Goal: Task Accomplishment & Management: Complete application form

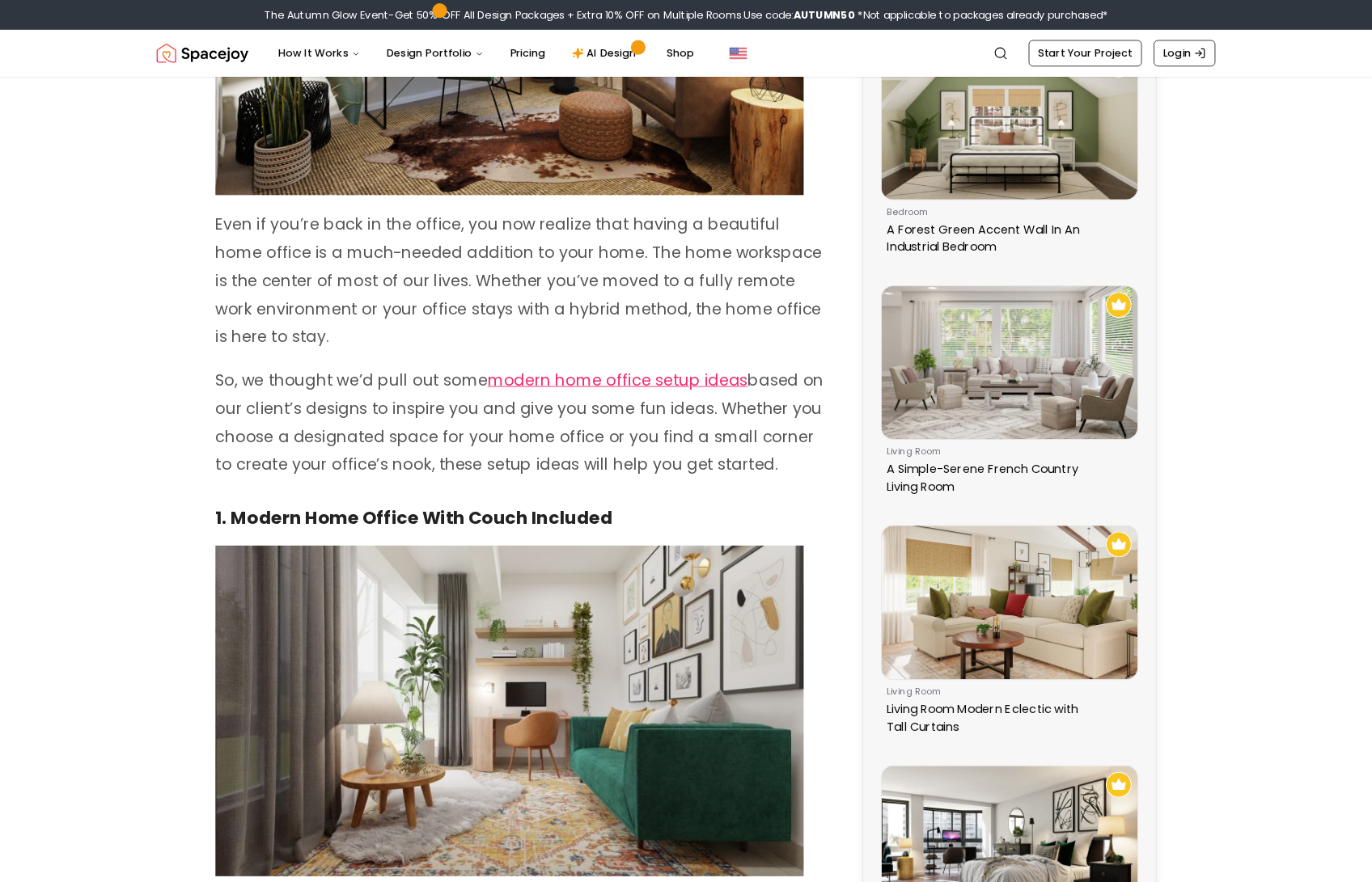
scroll to position [728, 0]
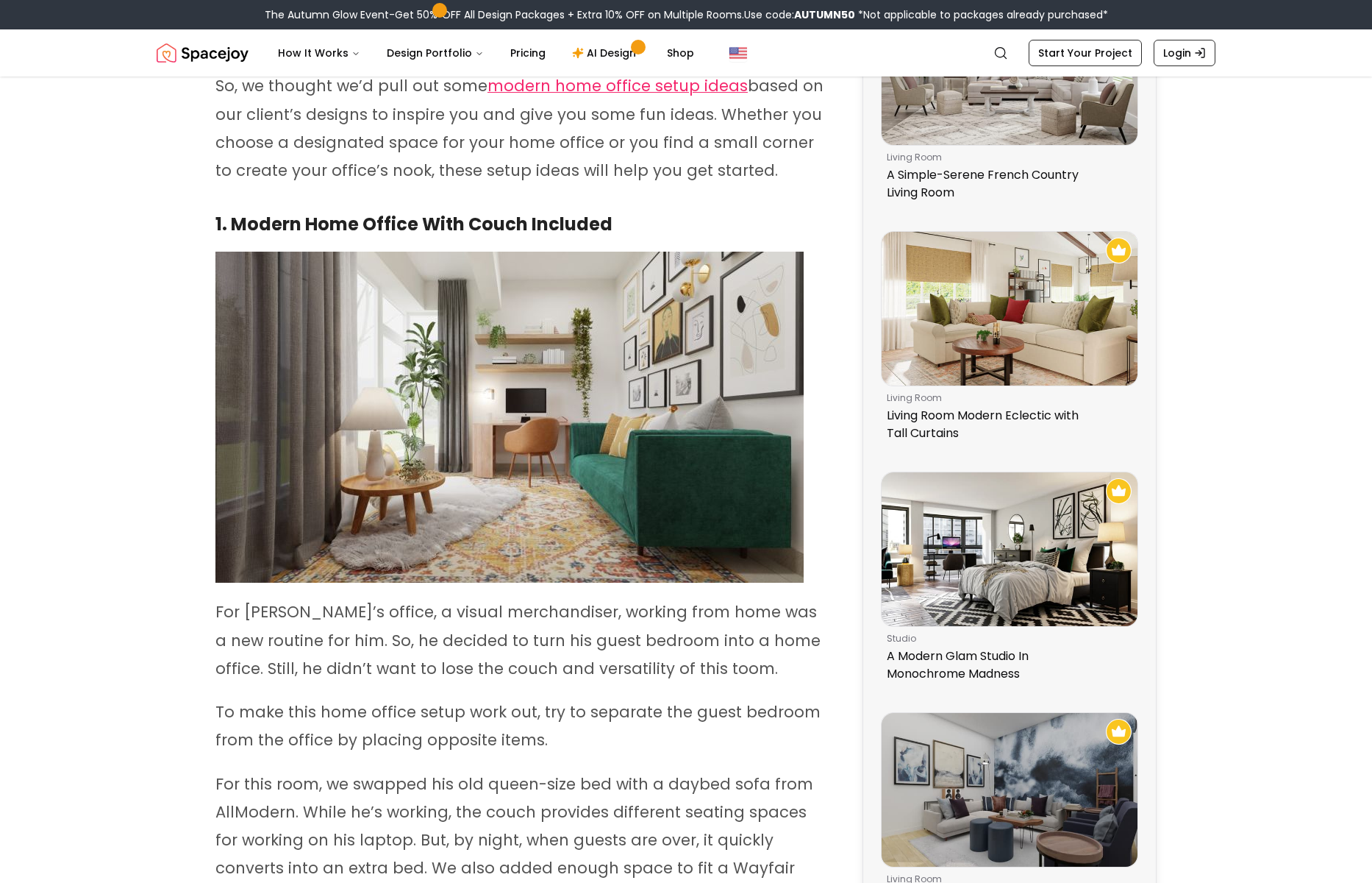
click at [604, 373] on img at bounding box center [509, 417] width 588 height 331
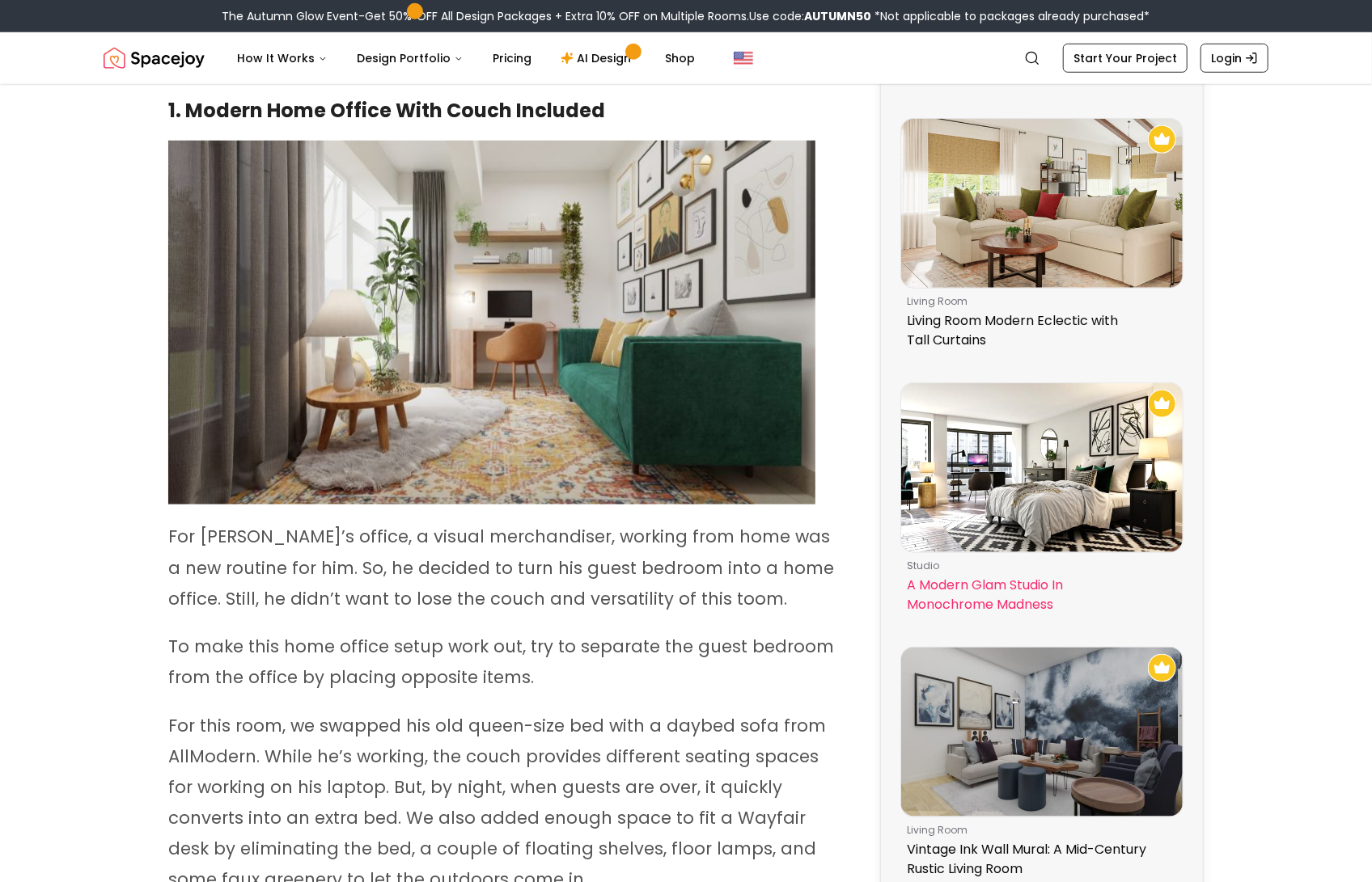
scroll to position [1022, 0]
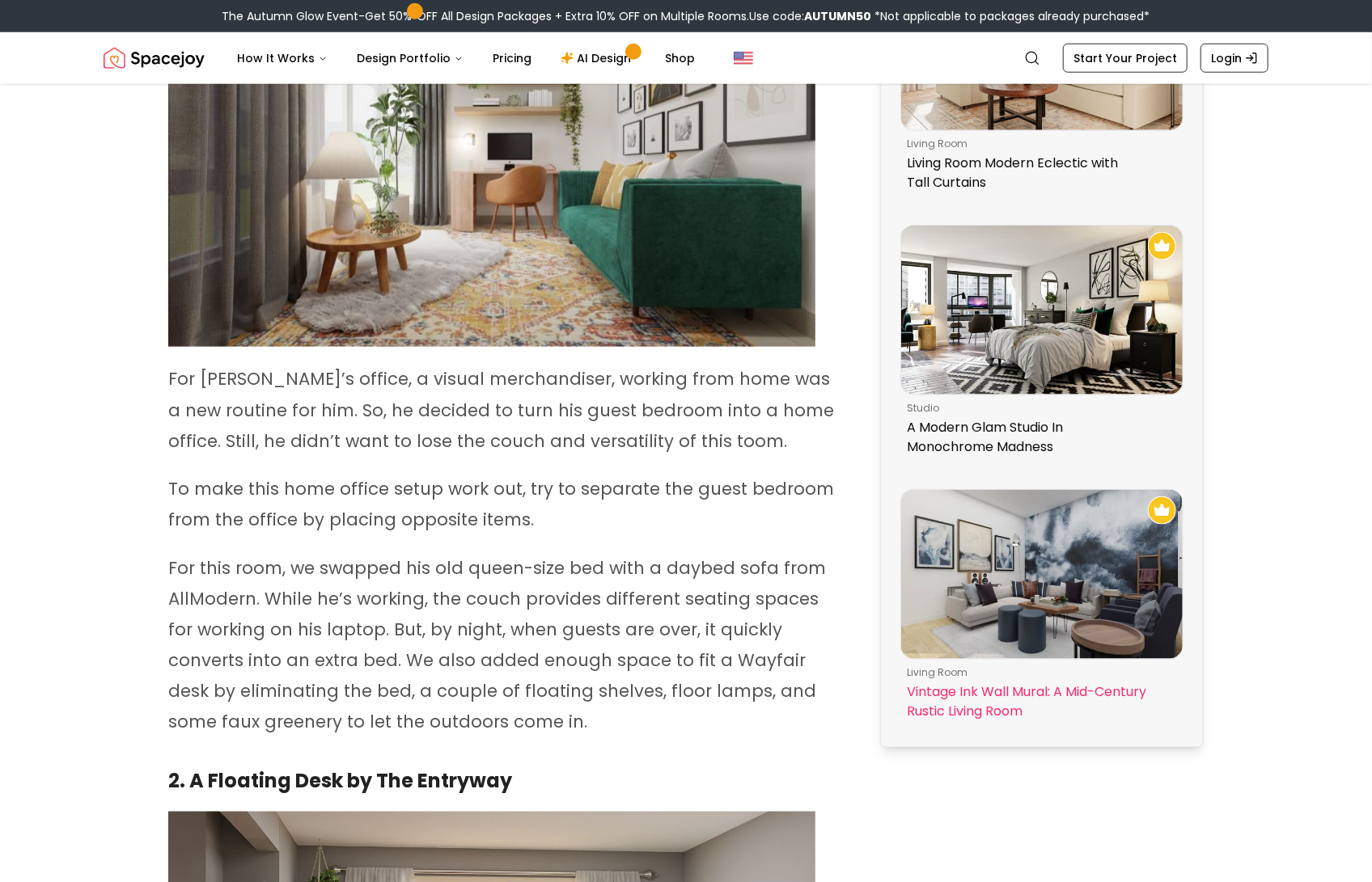
click at [1080, 539] on img at bounding box center [1042, 574] width 282 height 169
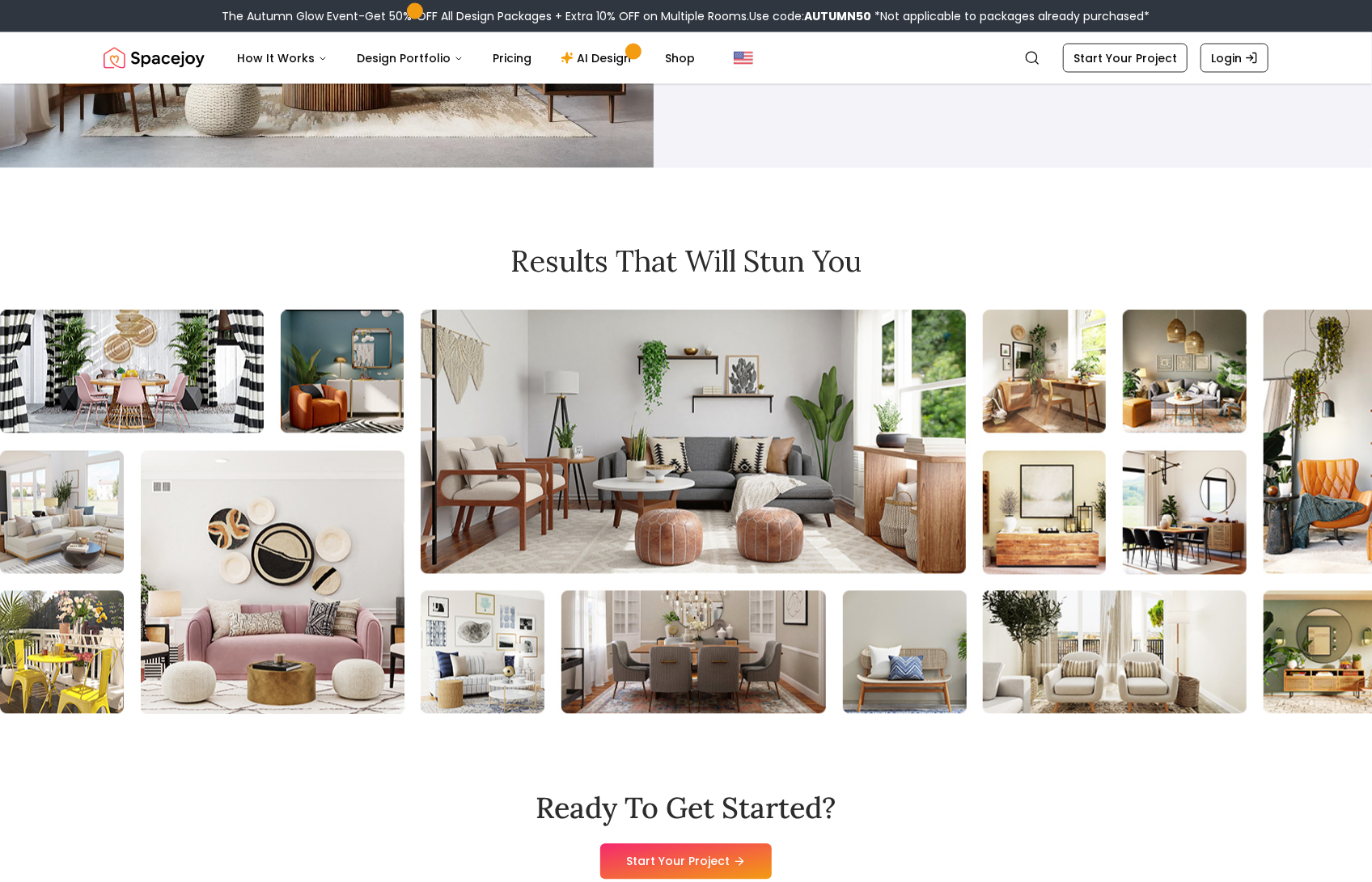
scroll to position [9327, 0]
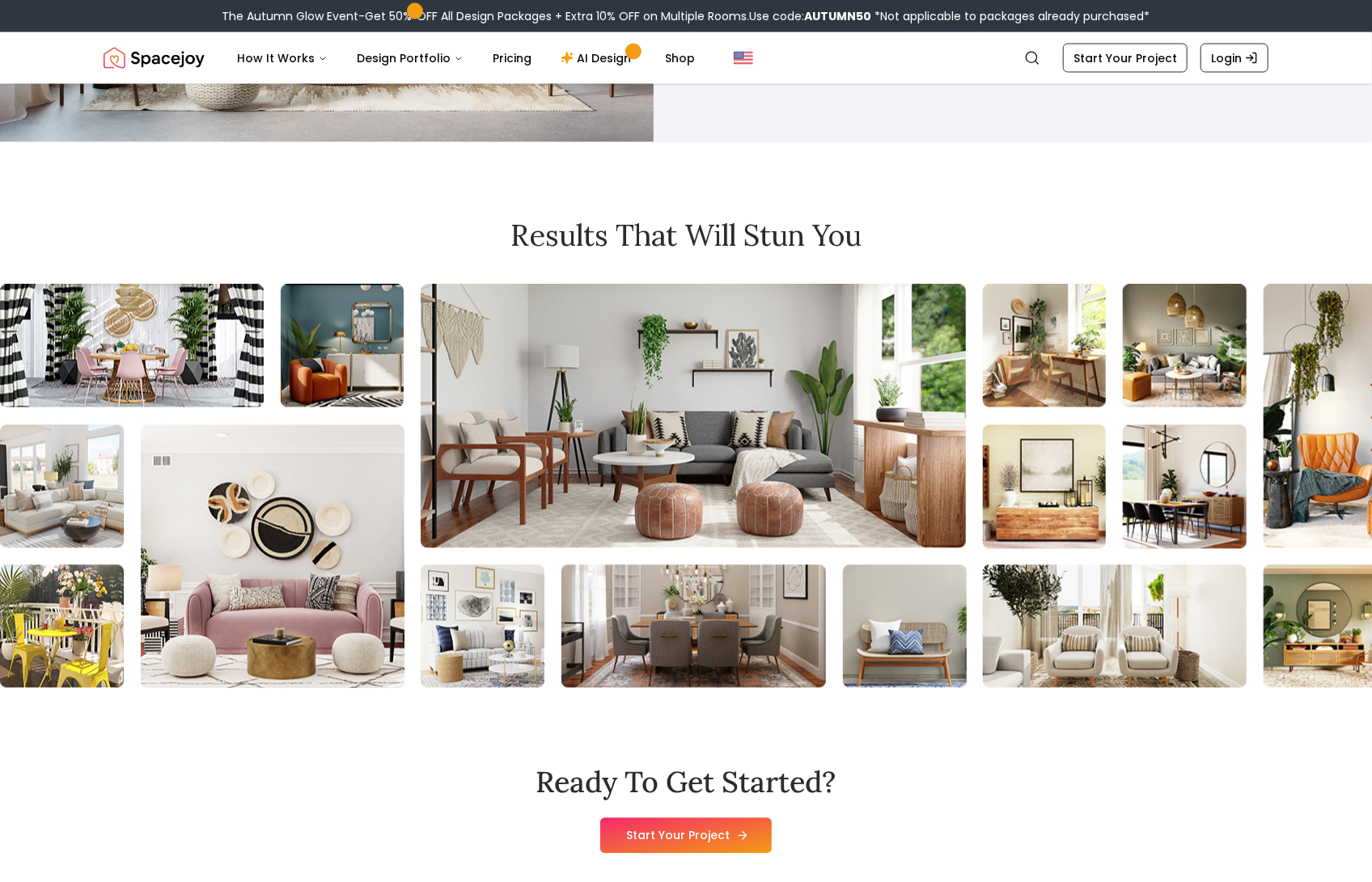
click at [707, 818] on link "Start Your Project" at bounding box center [685, 836] width 171 height 36
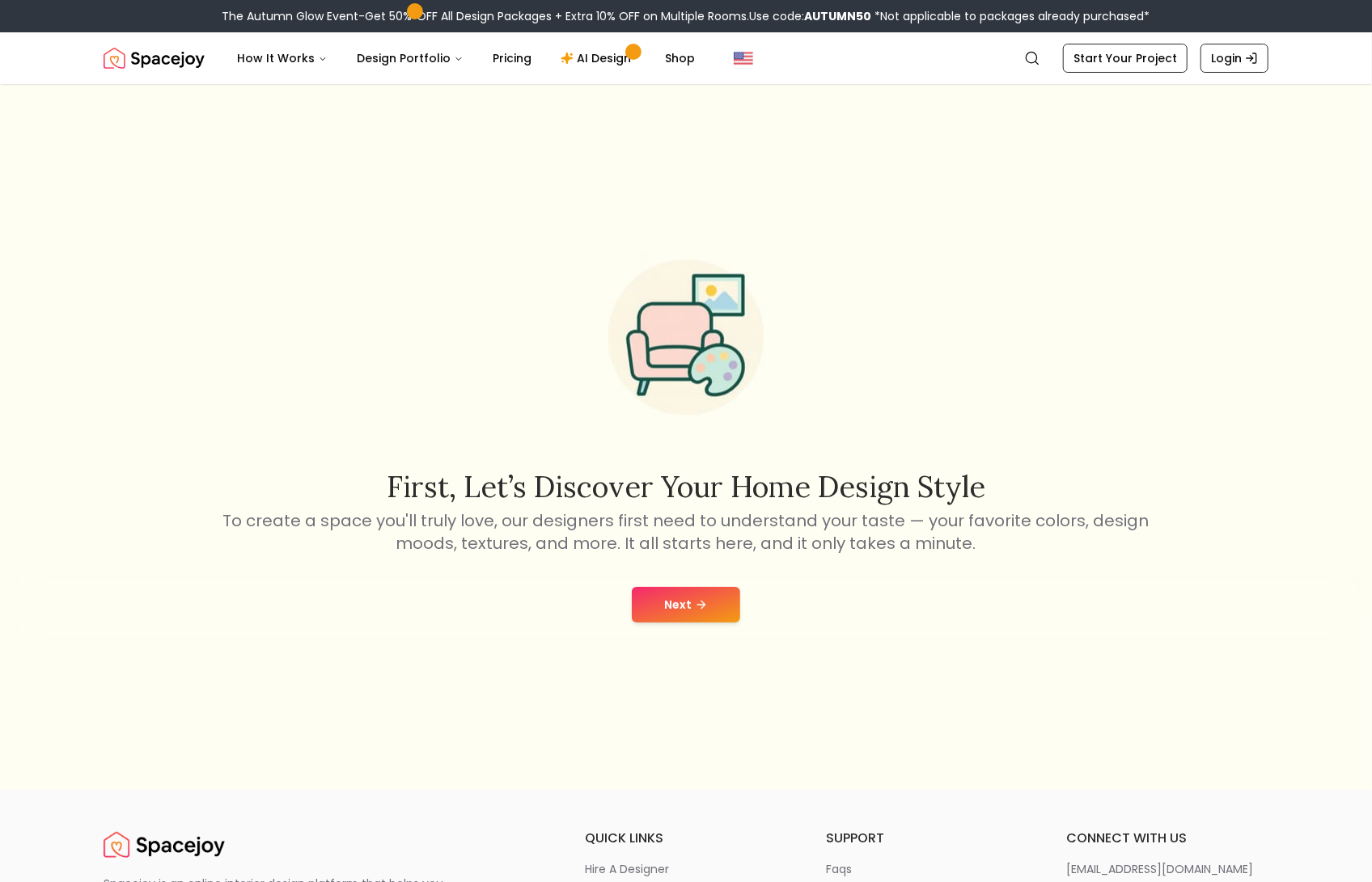
click at [724, 596] on button "Next" at bounding box center [686, 604] width 109 height 36
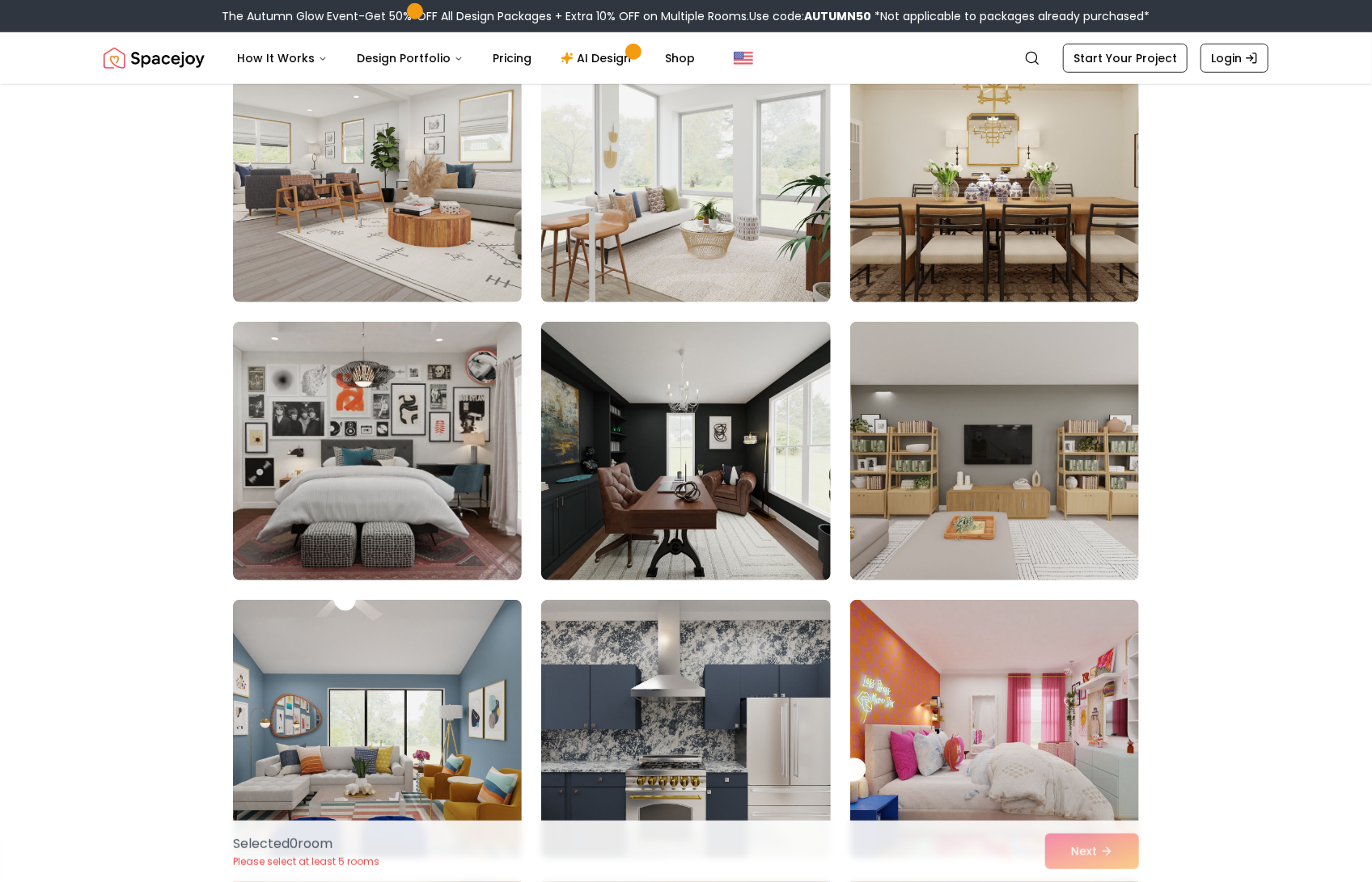
scroll to position [735, 0]
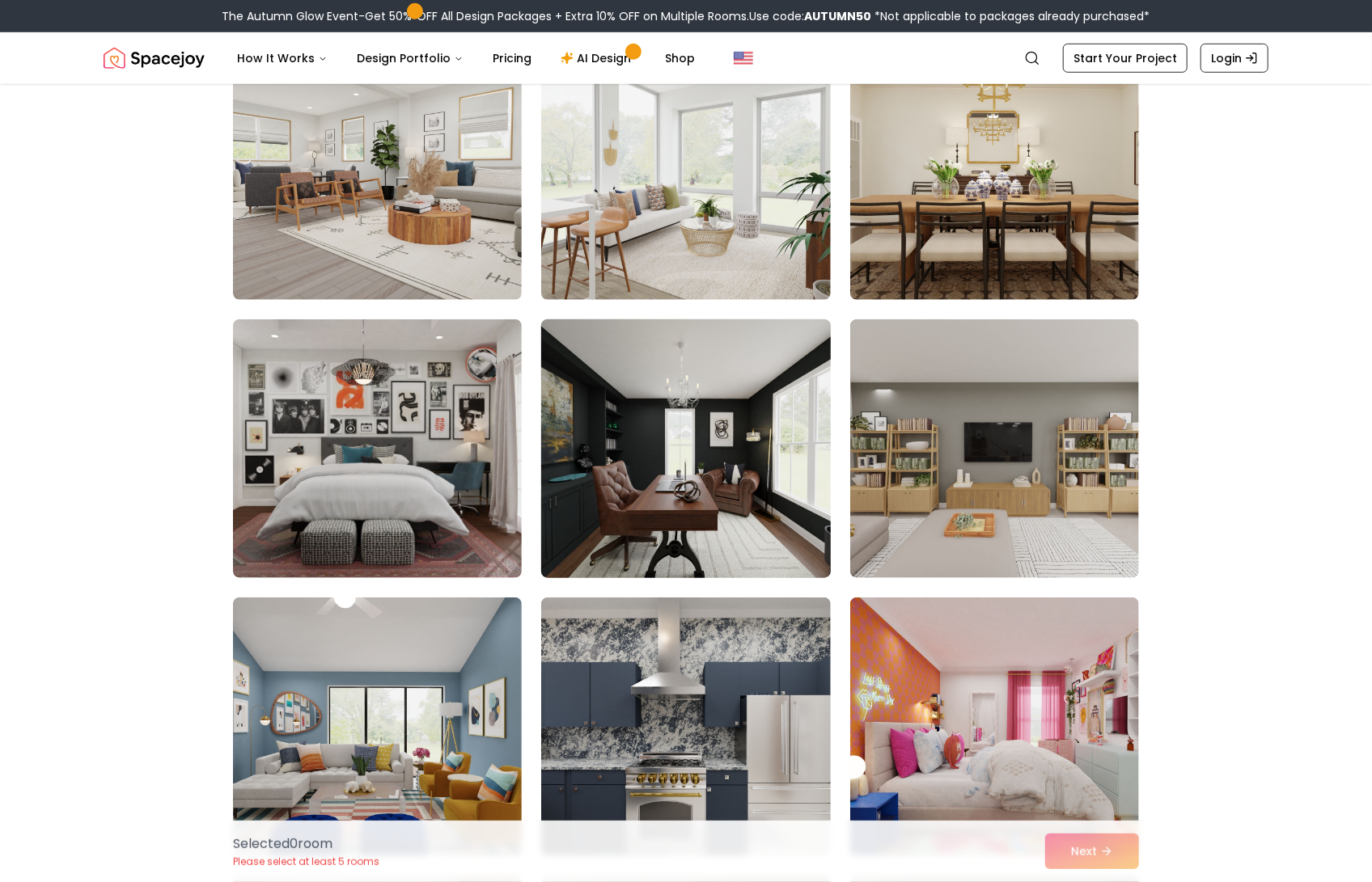
click at [684, 442] on img at bounding box center [686, 449] width 304 height 272
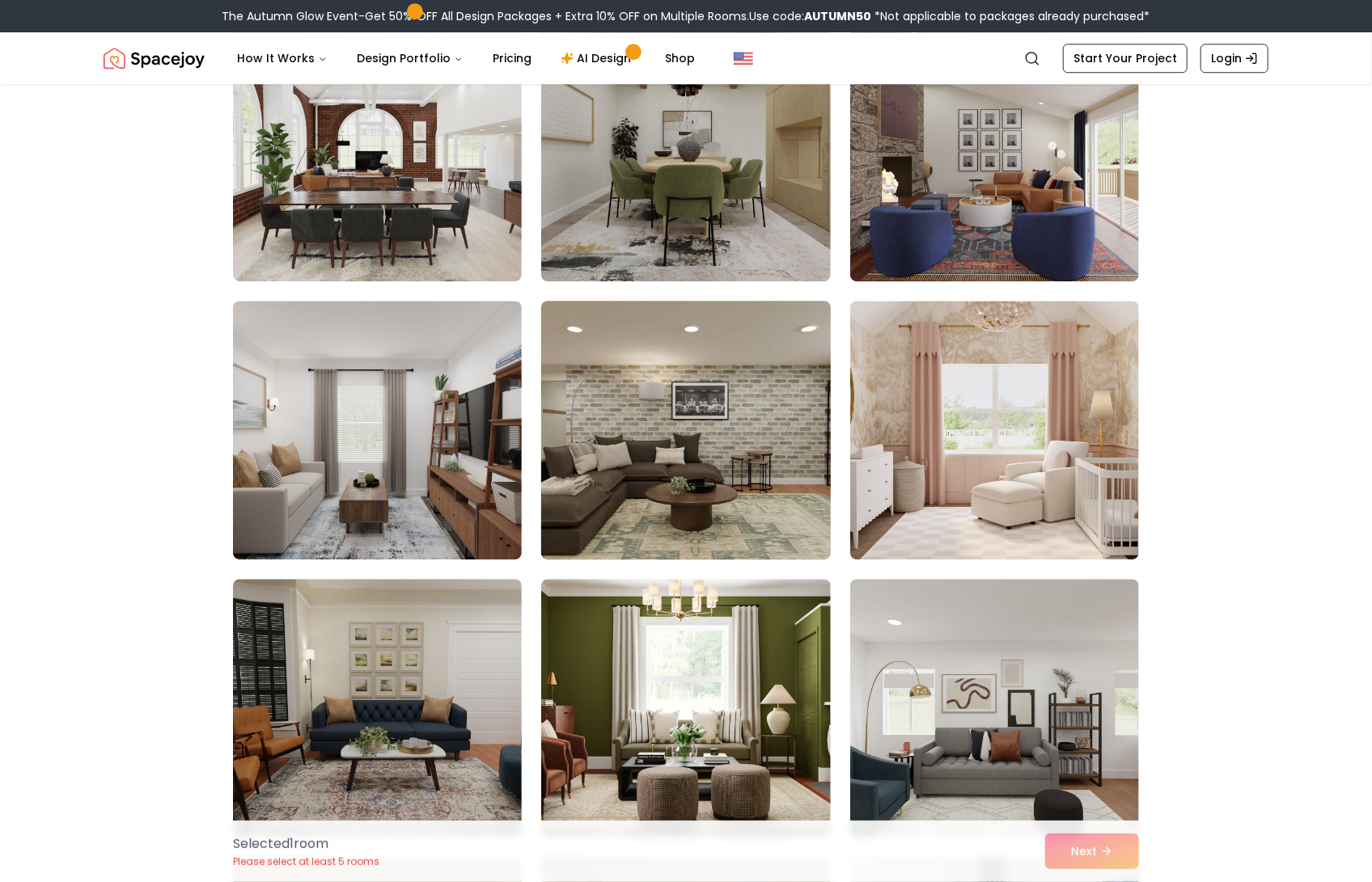
scroll to position [2719, 0]
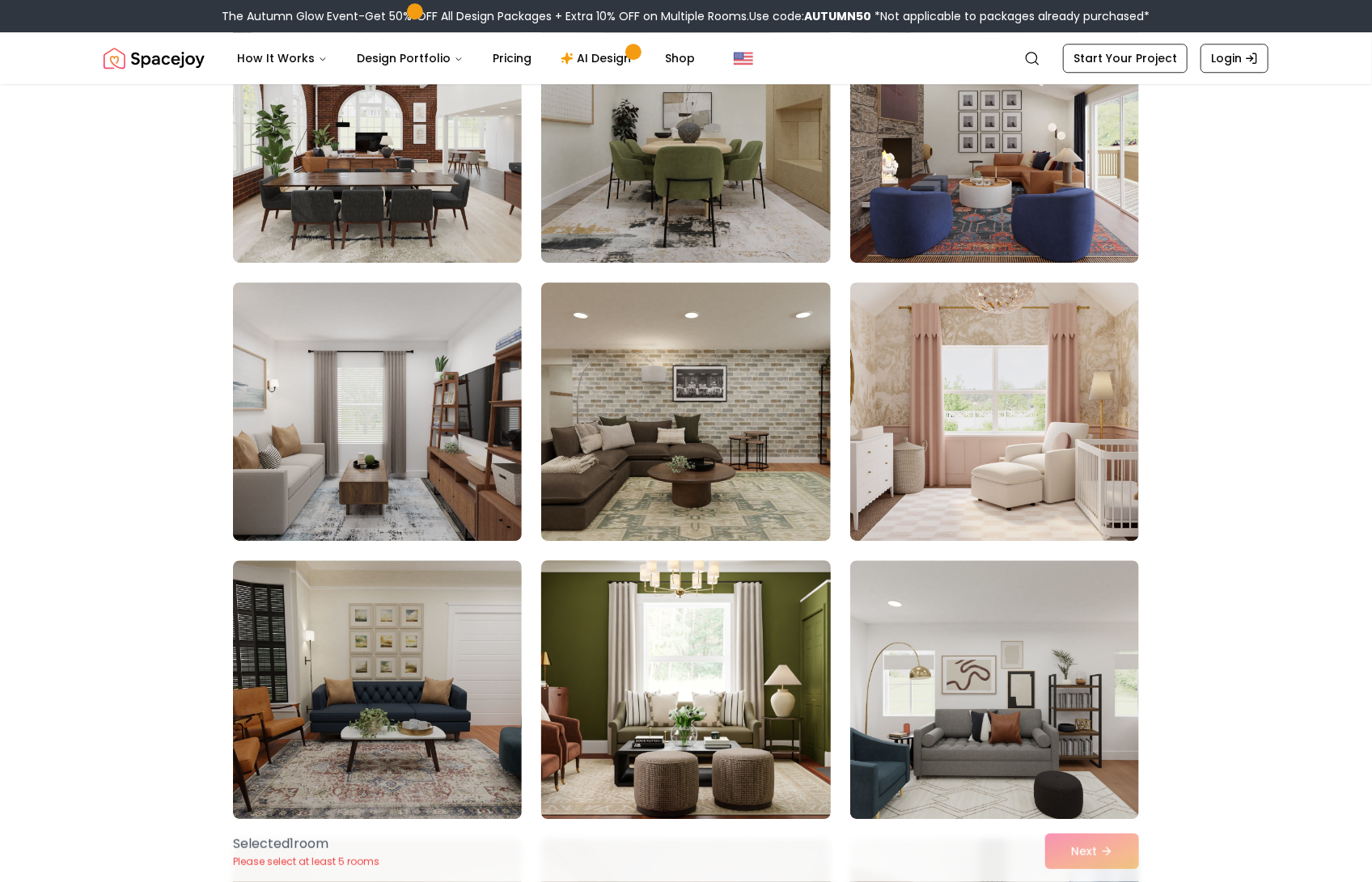
click at [714, 610] on img at bounding box center [686, 690] width 304 height 272
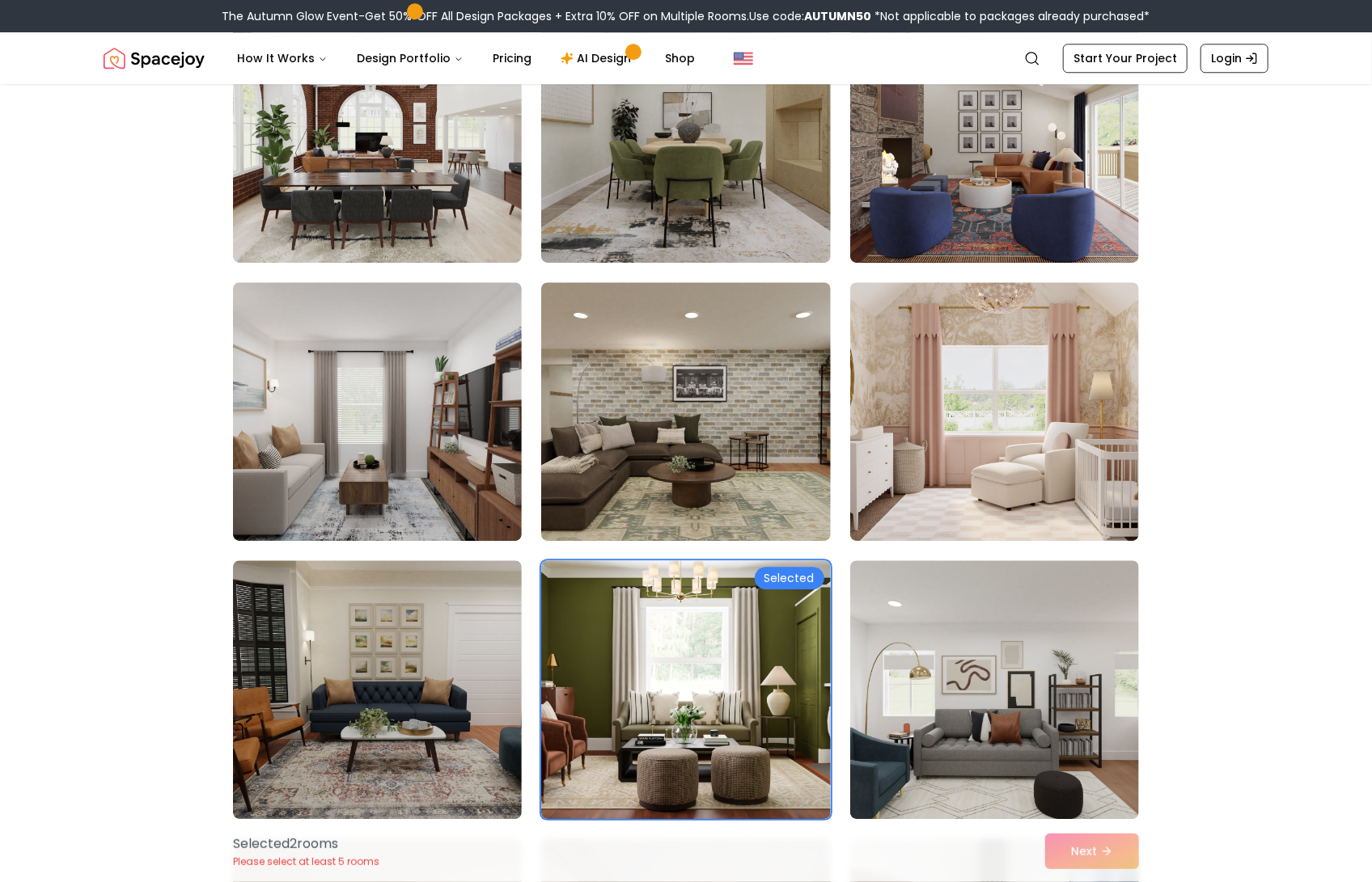
click at [1081, 847] on div "Selected 2 room s Please select at least 5 rooms Next" at bounding box center [686, 851] width 932 height 62
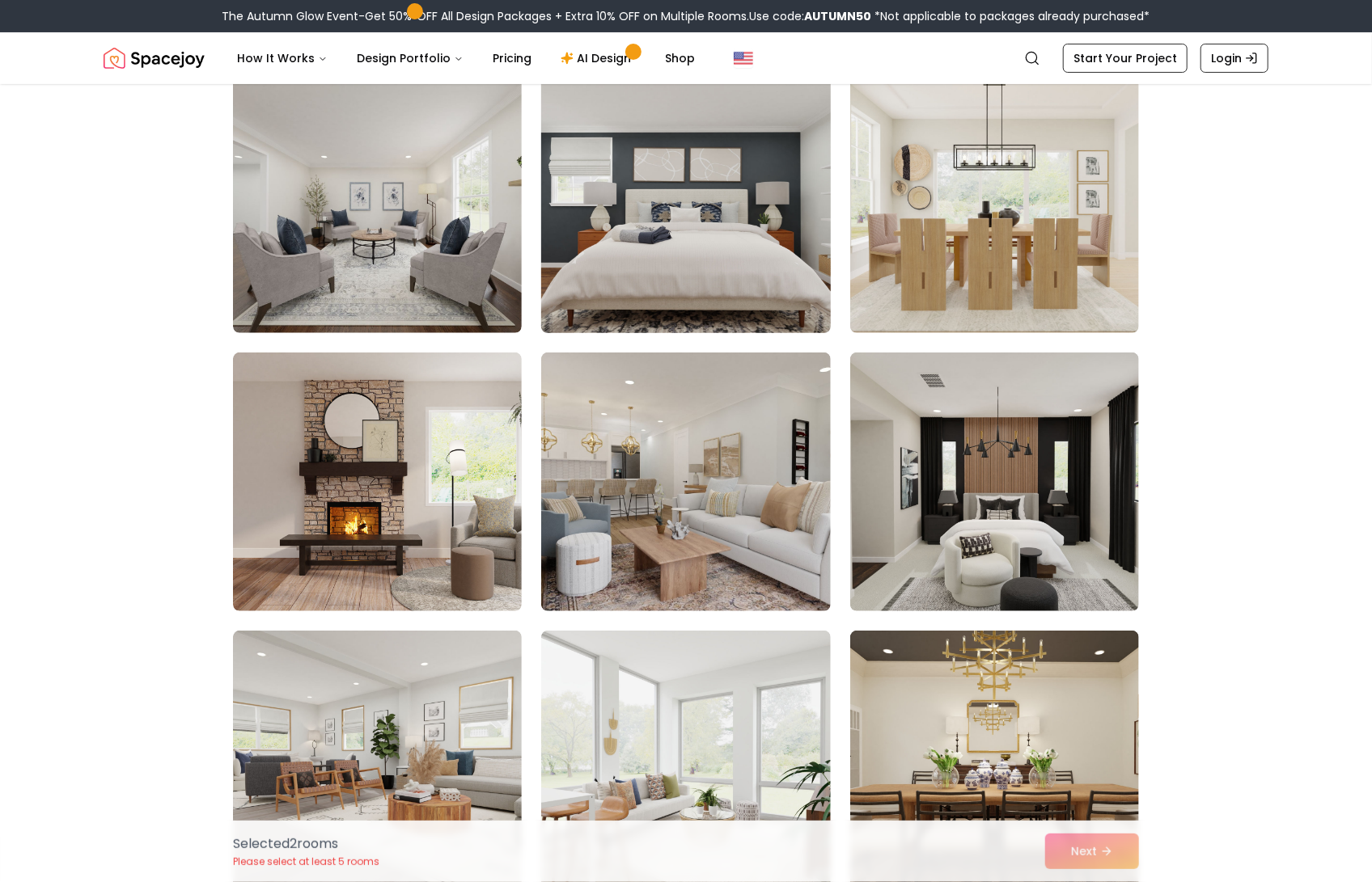
scroll to position [367, 0]
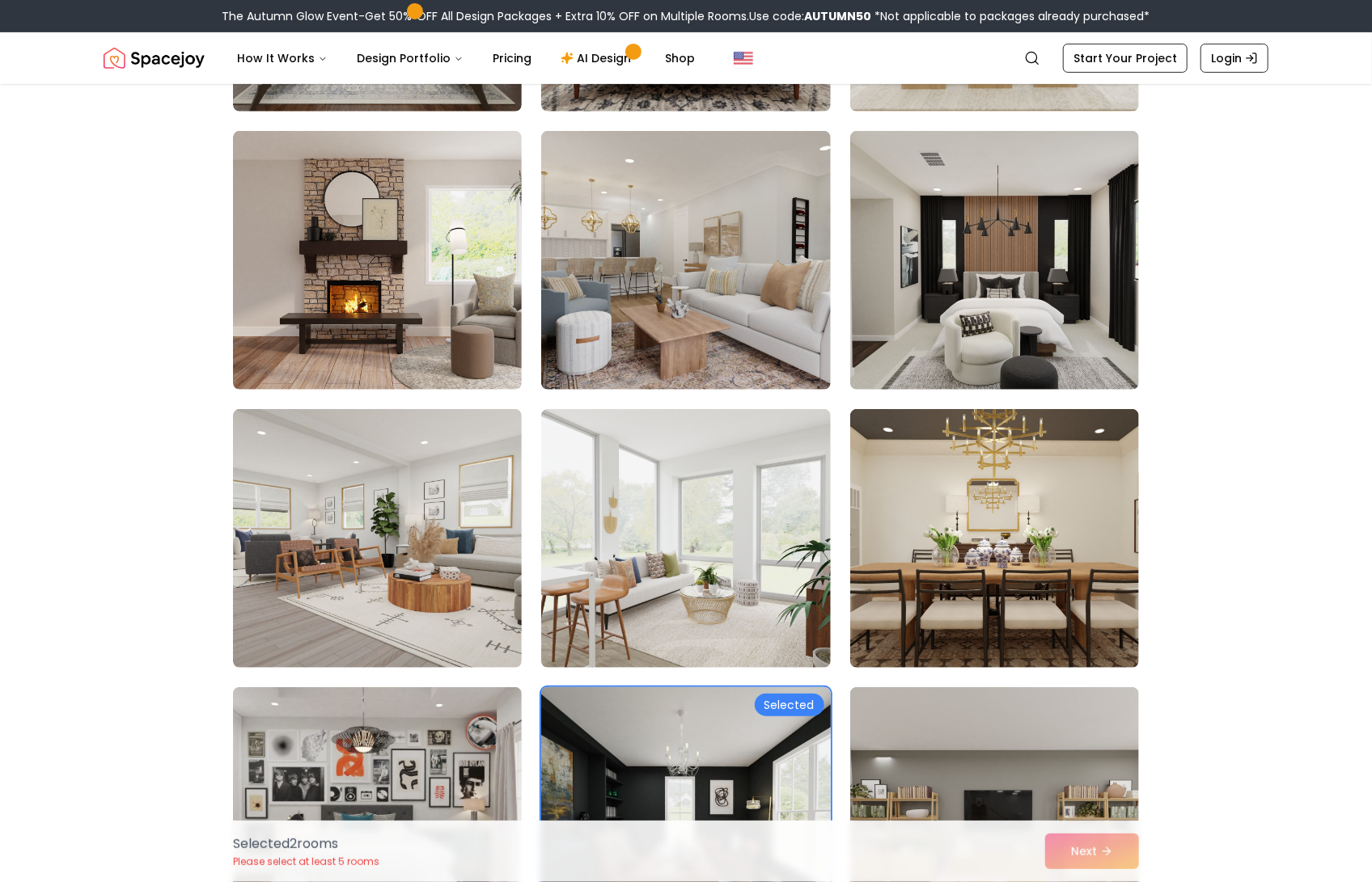
click at [701, 727] on img at bounding box center [686, 816] width 304 height 272
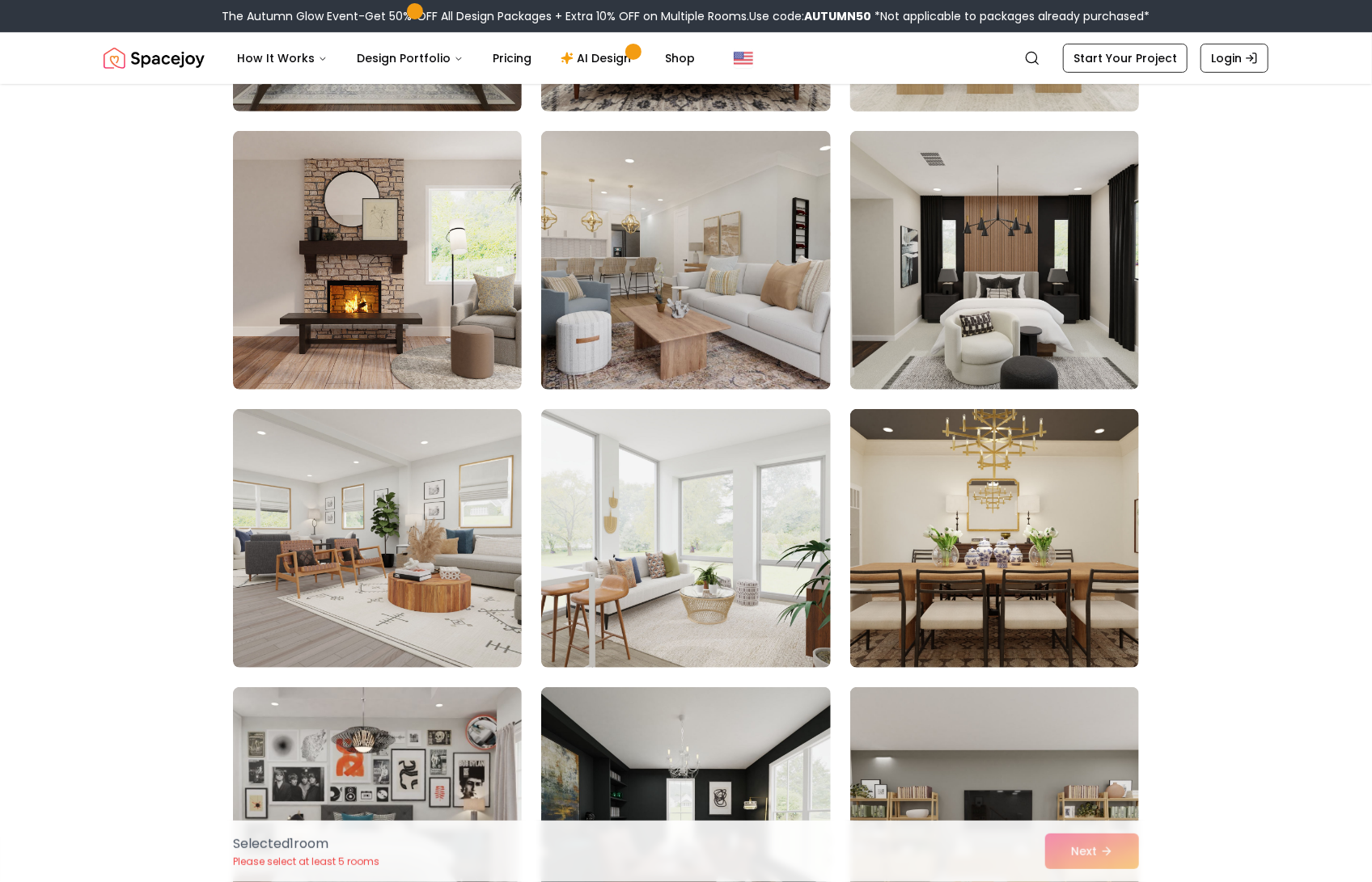
scroll to position [0, 0]
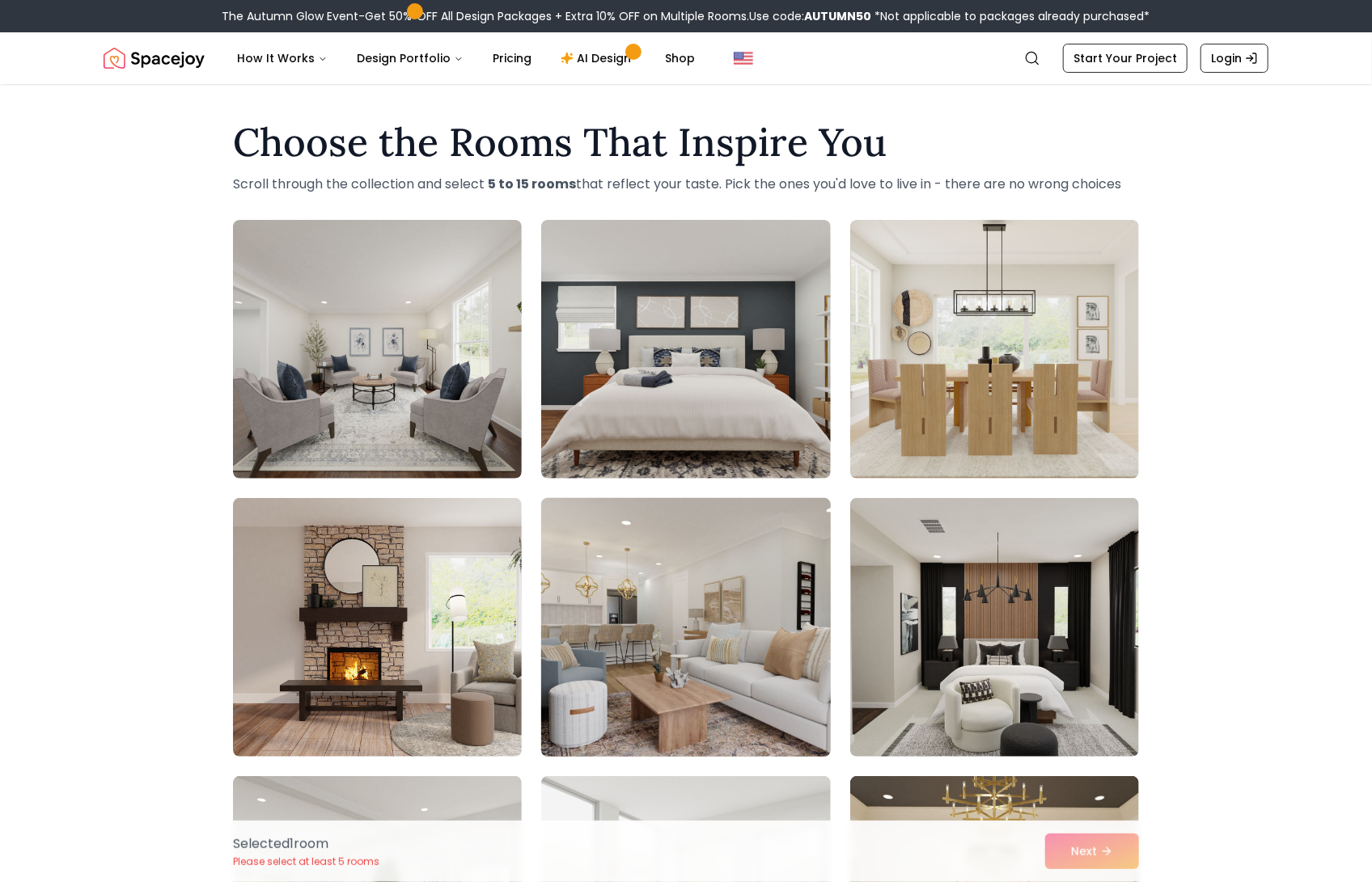
click at [708, 585] on img at bounding box center [686, 627] width 304 height 272
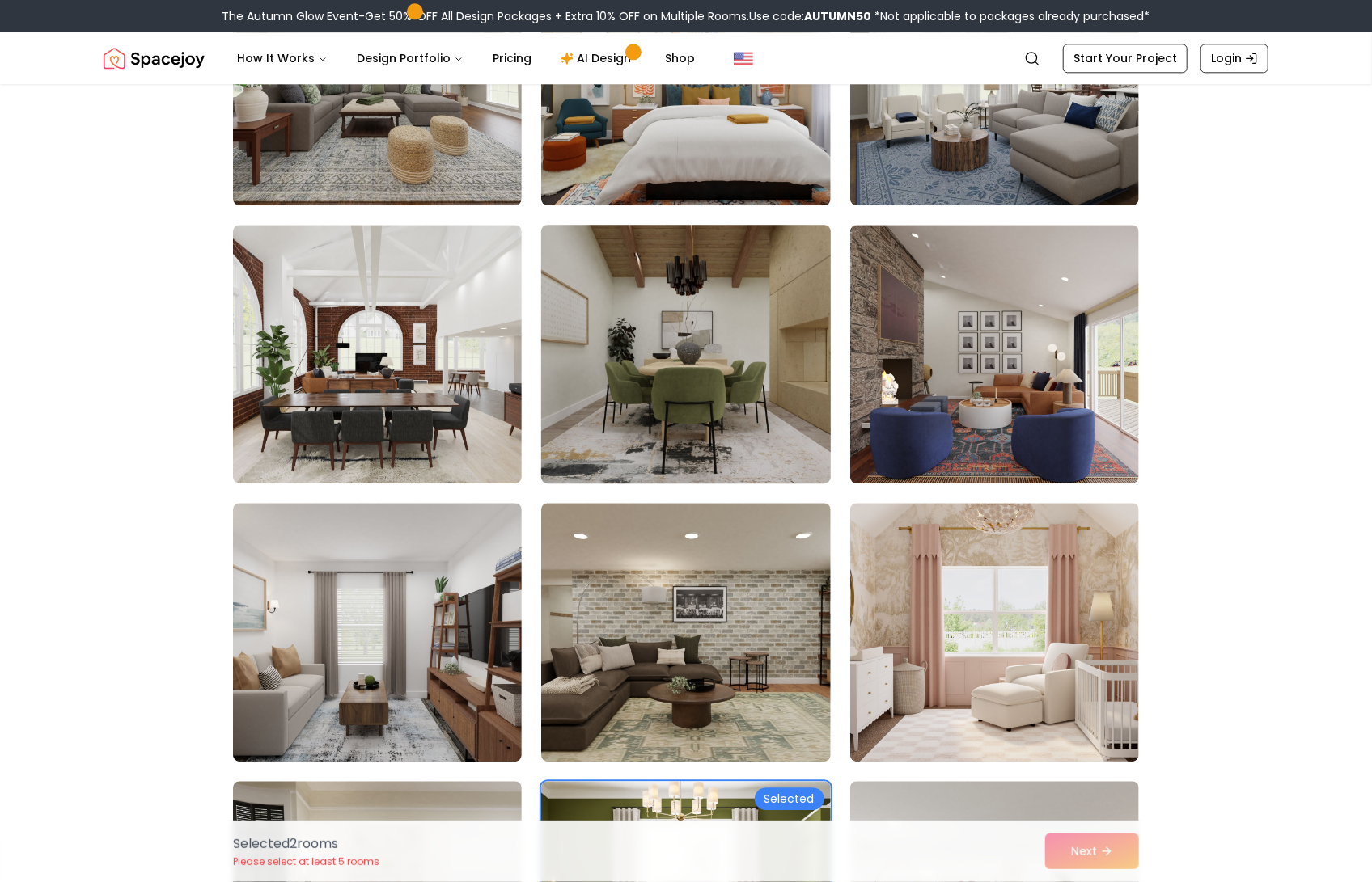
scroll to position [2793, 0]
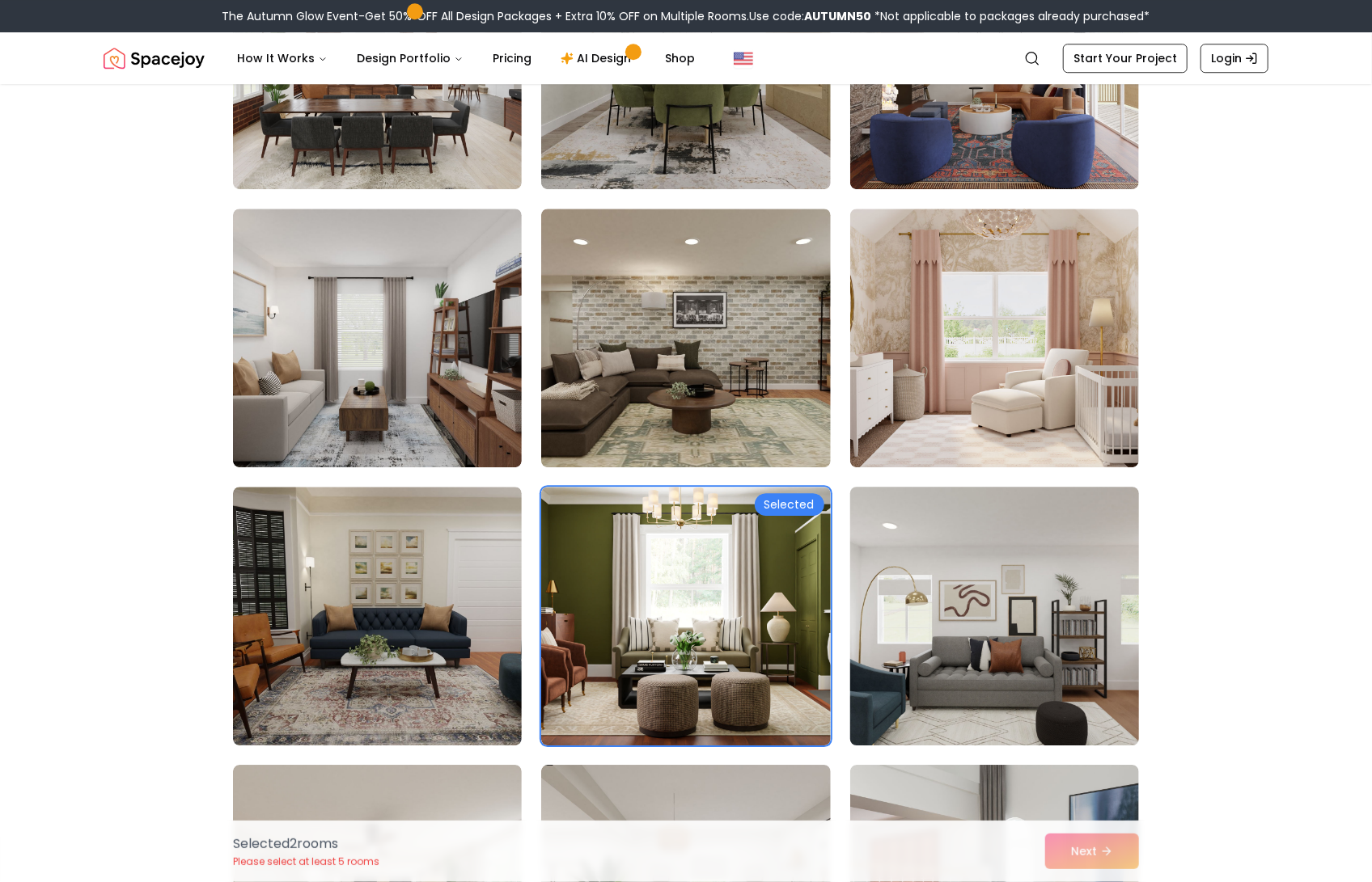
click at [995, 552] on img at bounding box center [994, 616] width 304 height 272
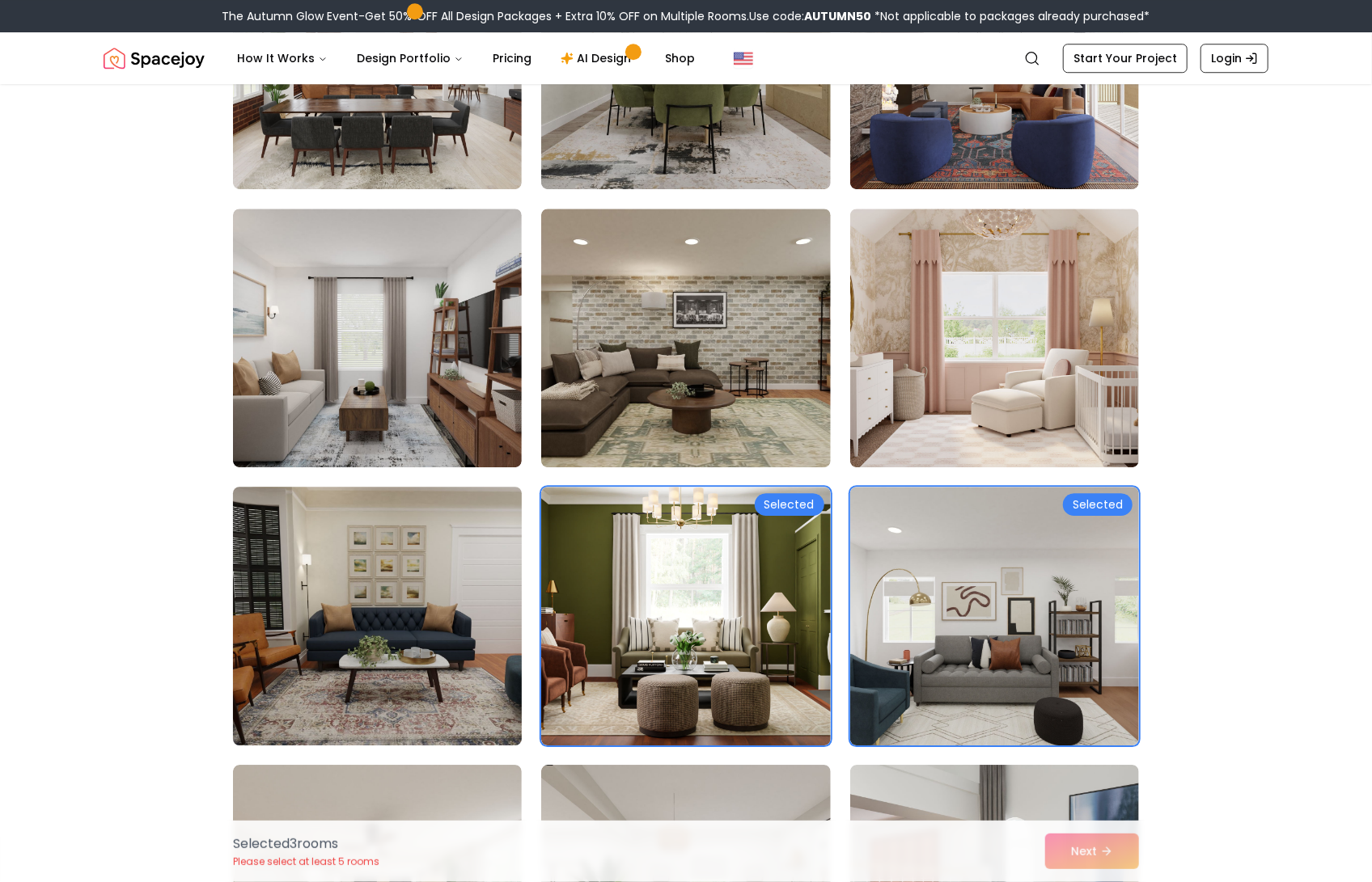
click at [416, 576] on img at bounding box center [378, 616] width 304 height 272
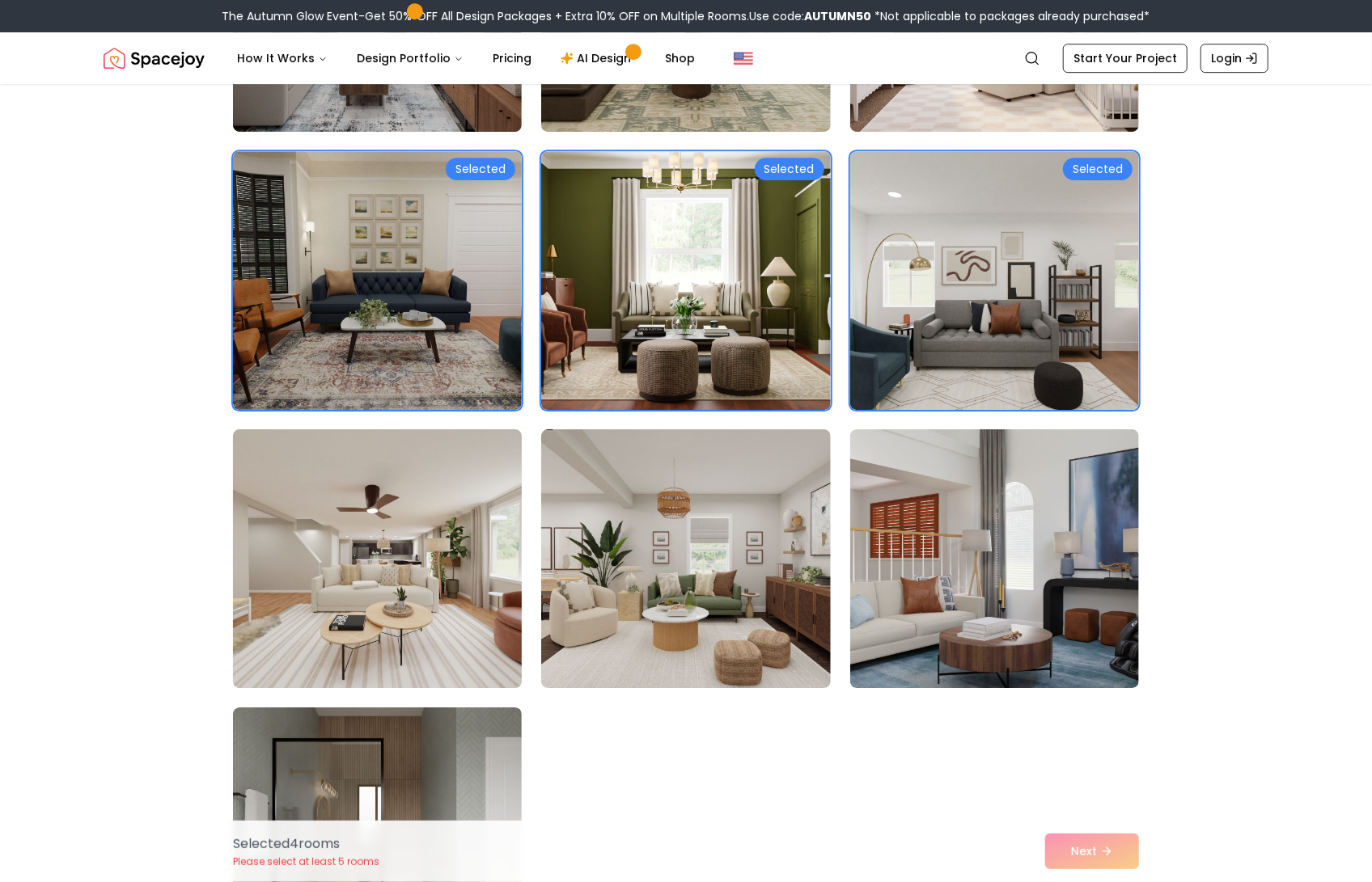
scroll to position [3160, 0]
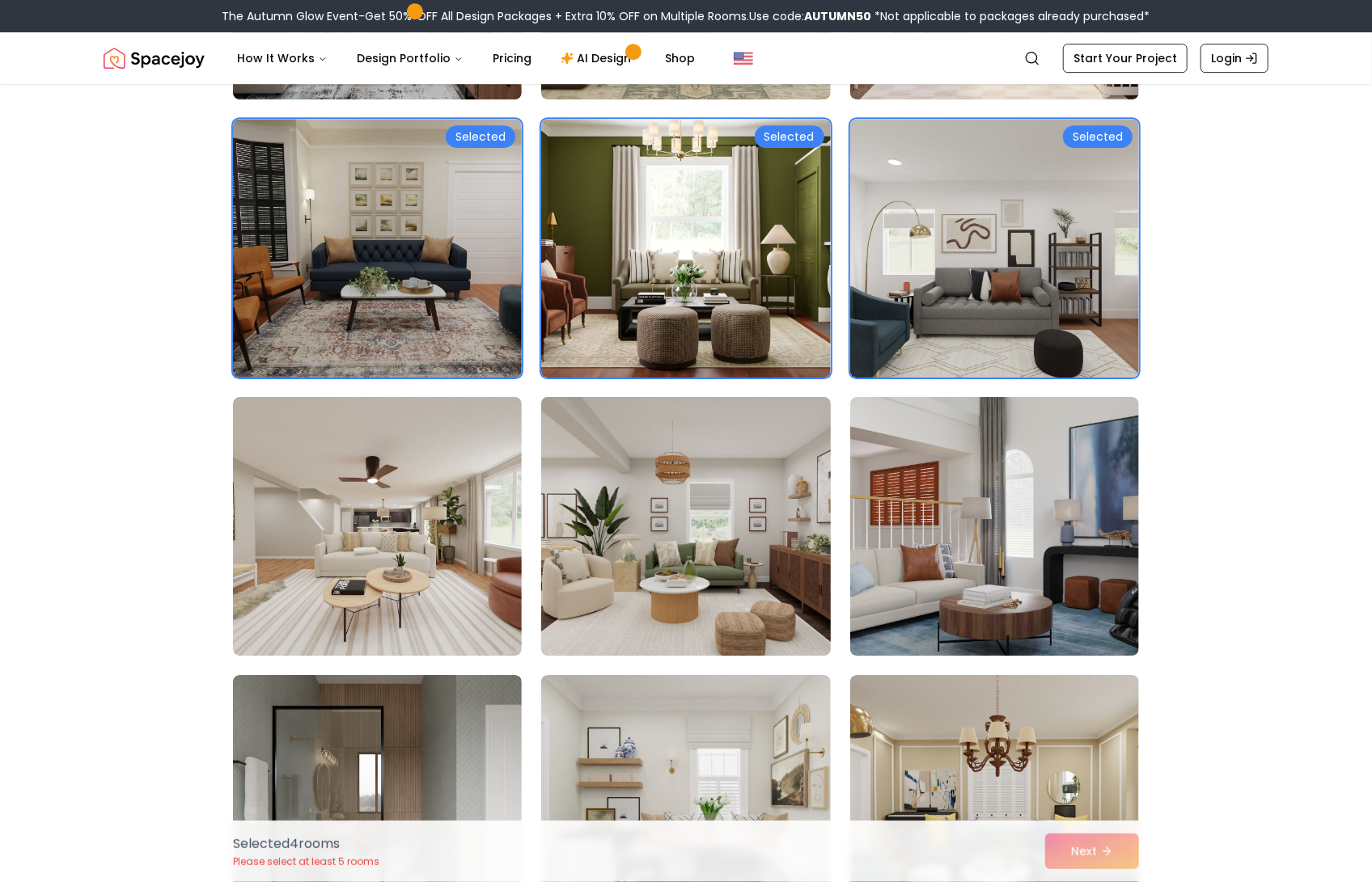
click at [701, 537] on img at bounding box center [686, 526] width 304 height 272
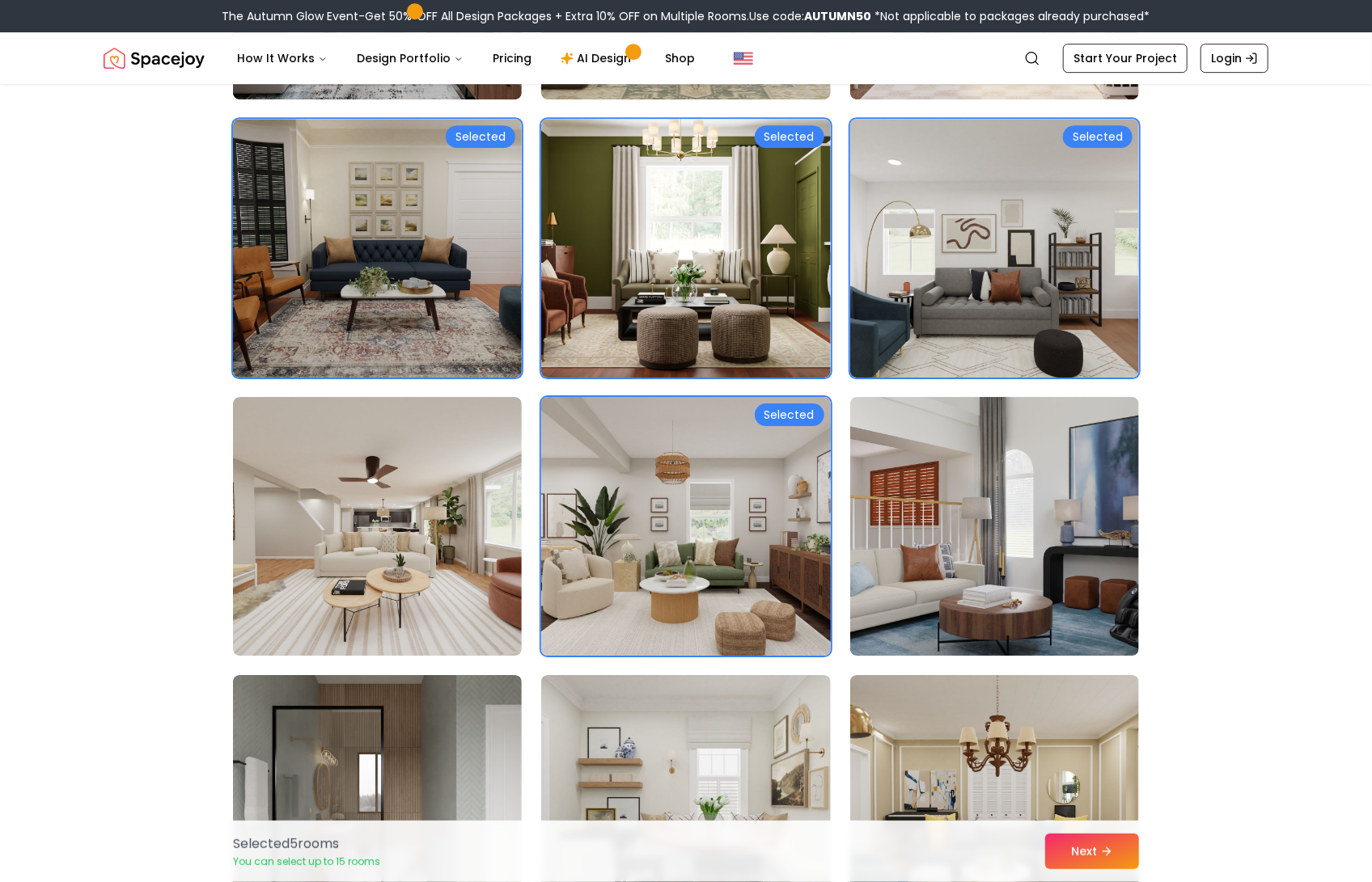
scroll to position [3454, 0]
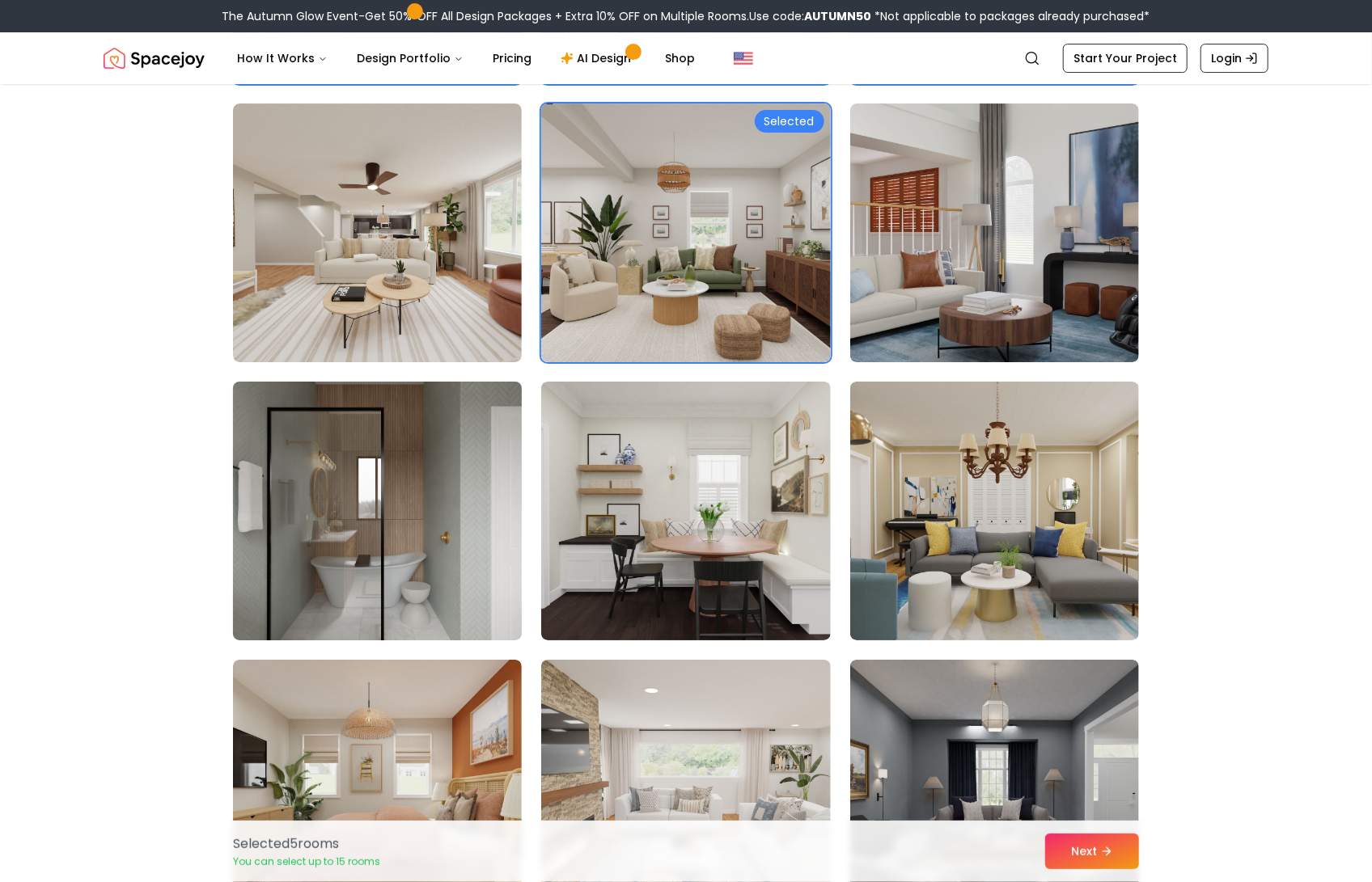
click at [351, 512] on img at bounding box center [378, 510] width 304 height 272
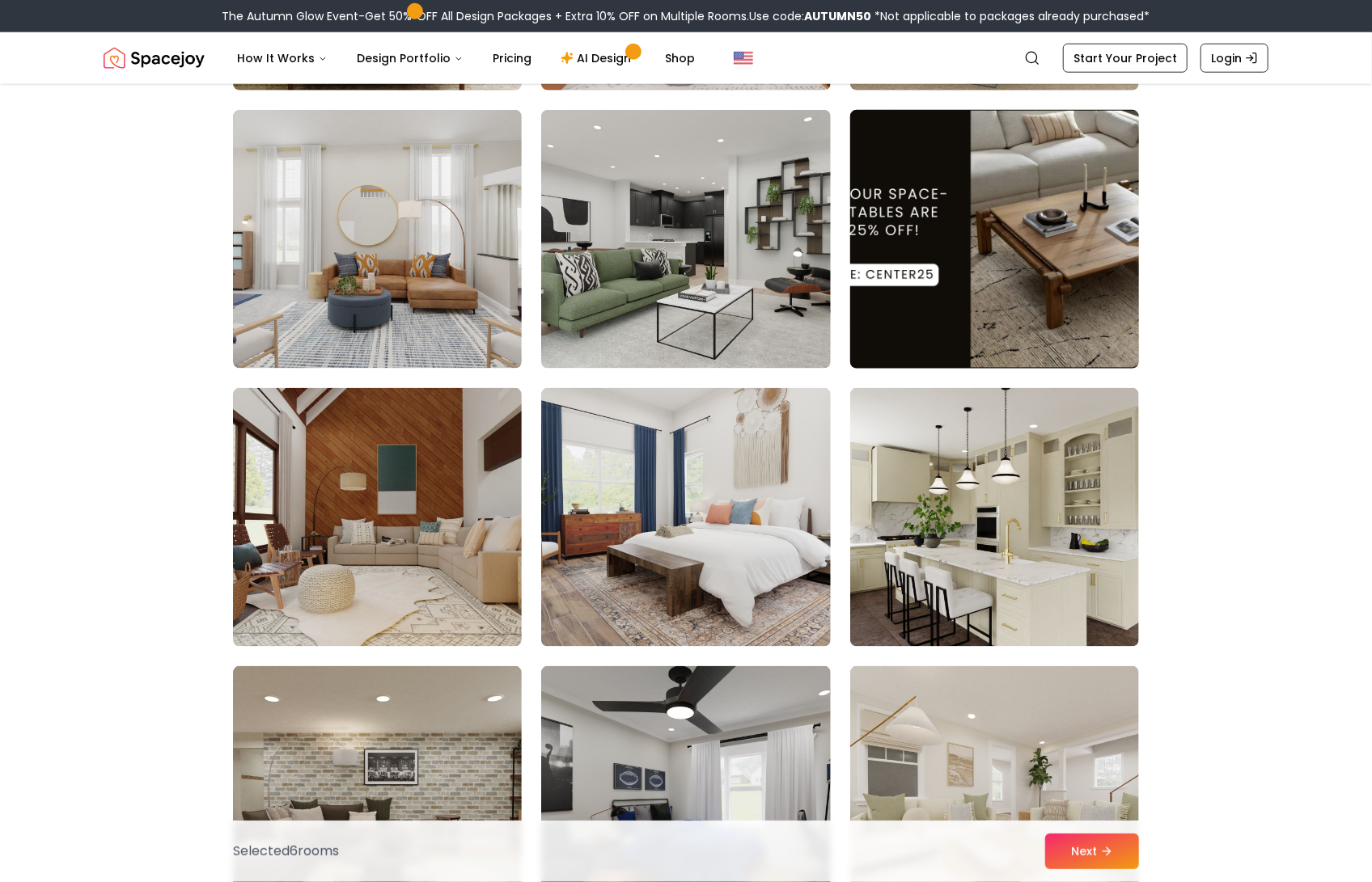
scroll to position [4851, 0]
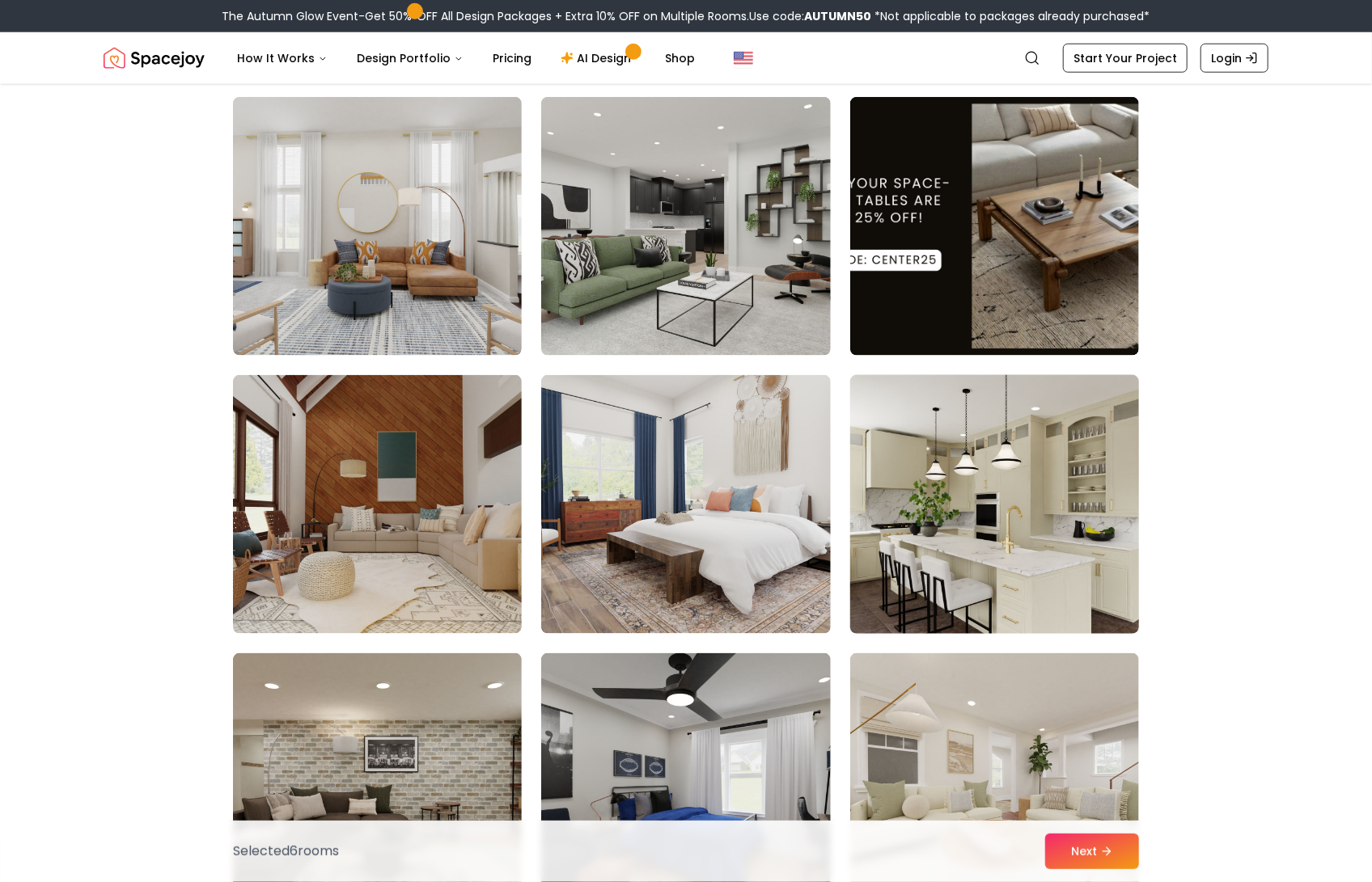
click at [1009, 514] on img at bounding box center [994, 504] width 304 height 272
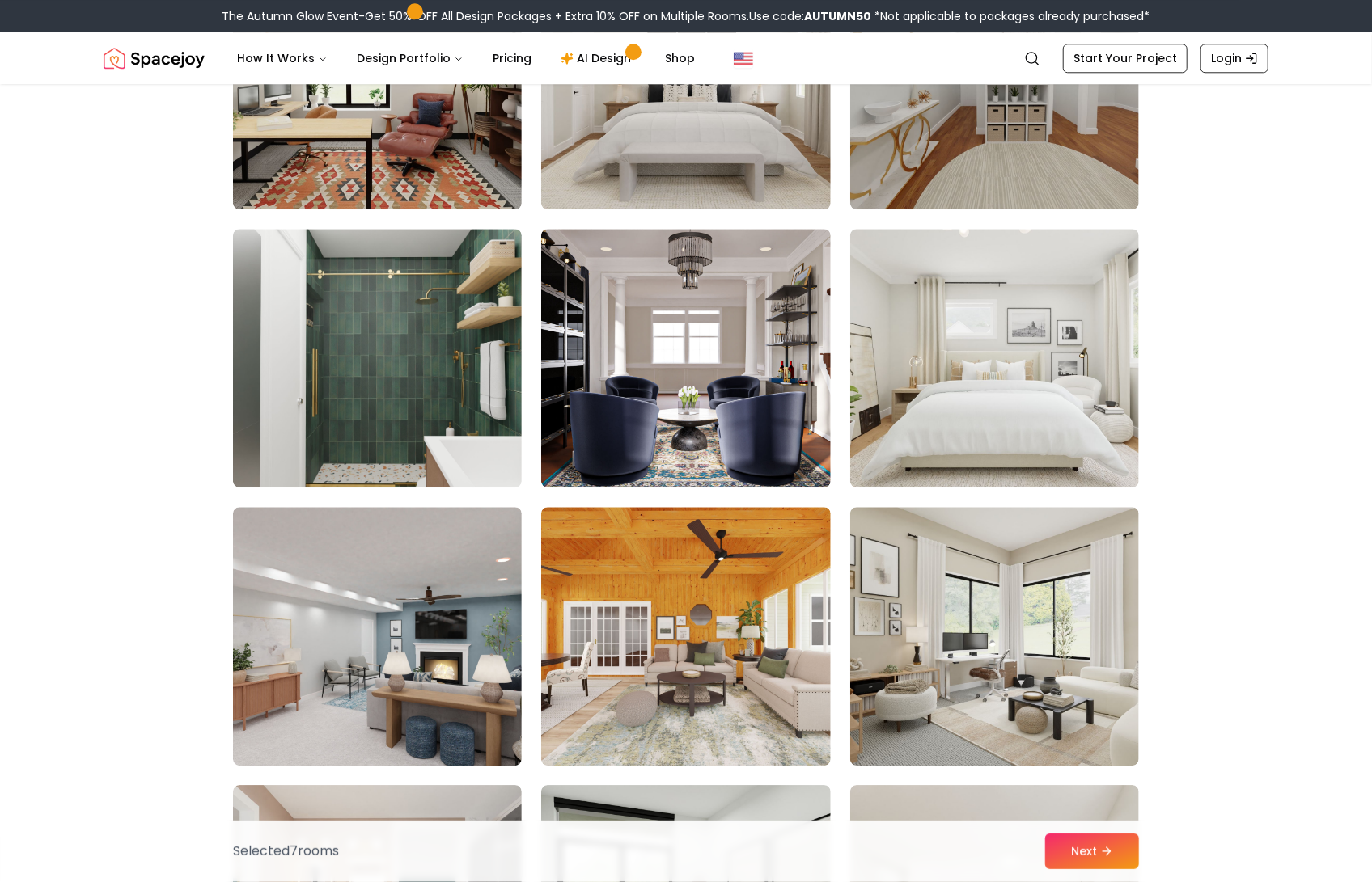
scroll to position [6395, 0]
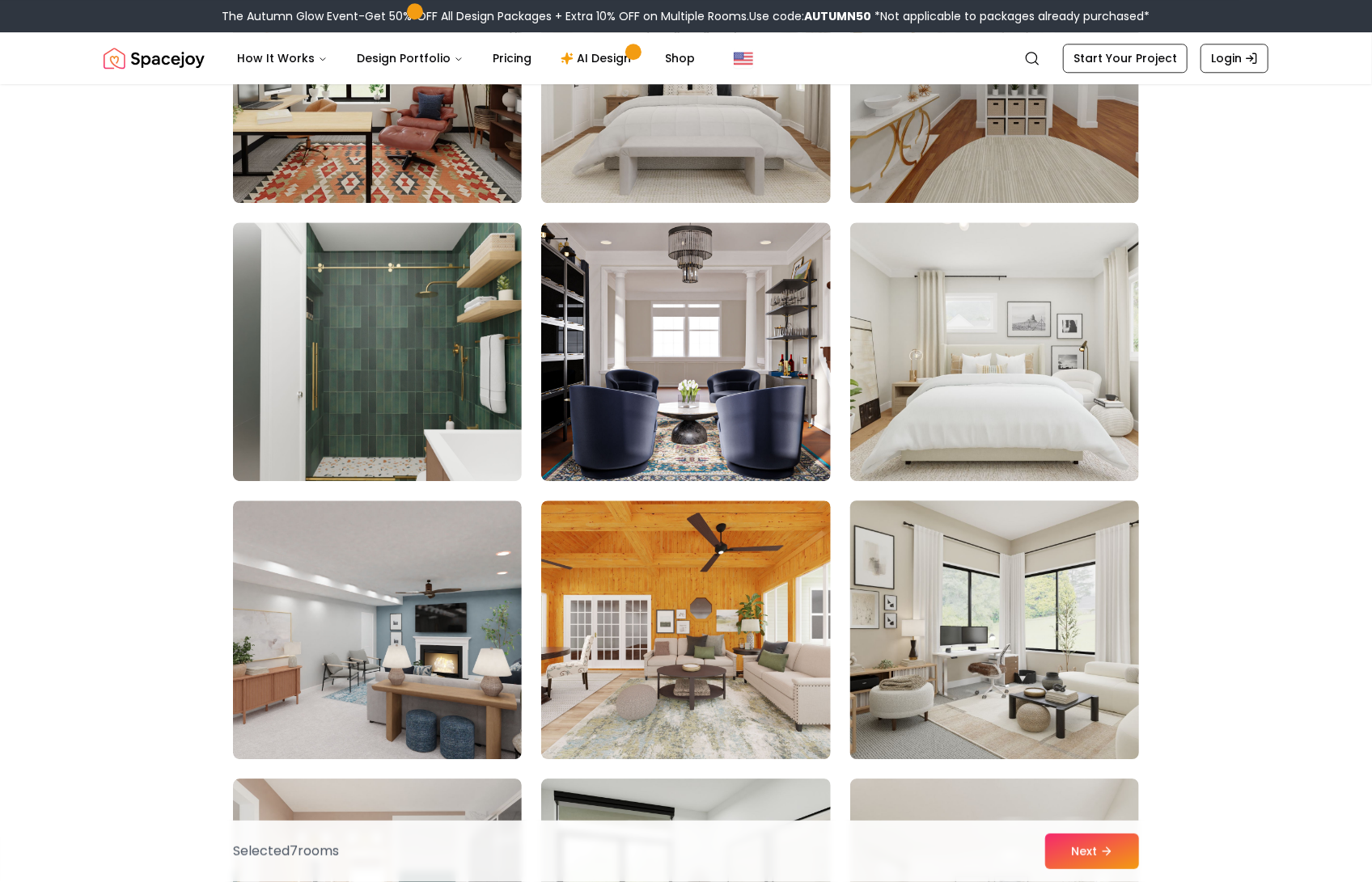
click at [1042, 567] on img at bounding box center [994, 630] width 304 height 272
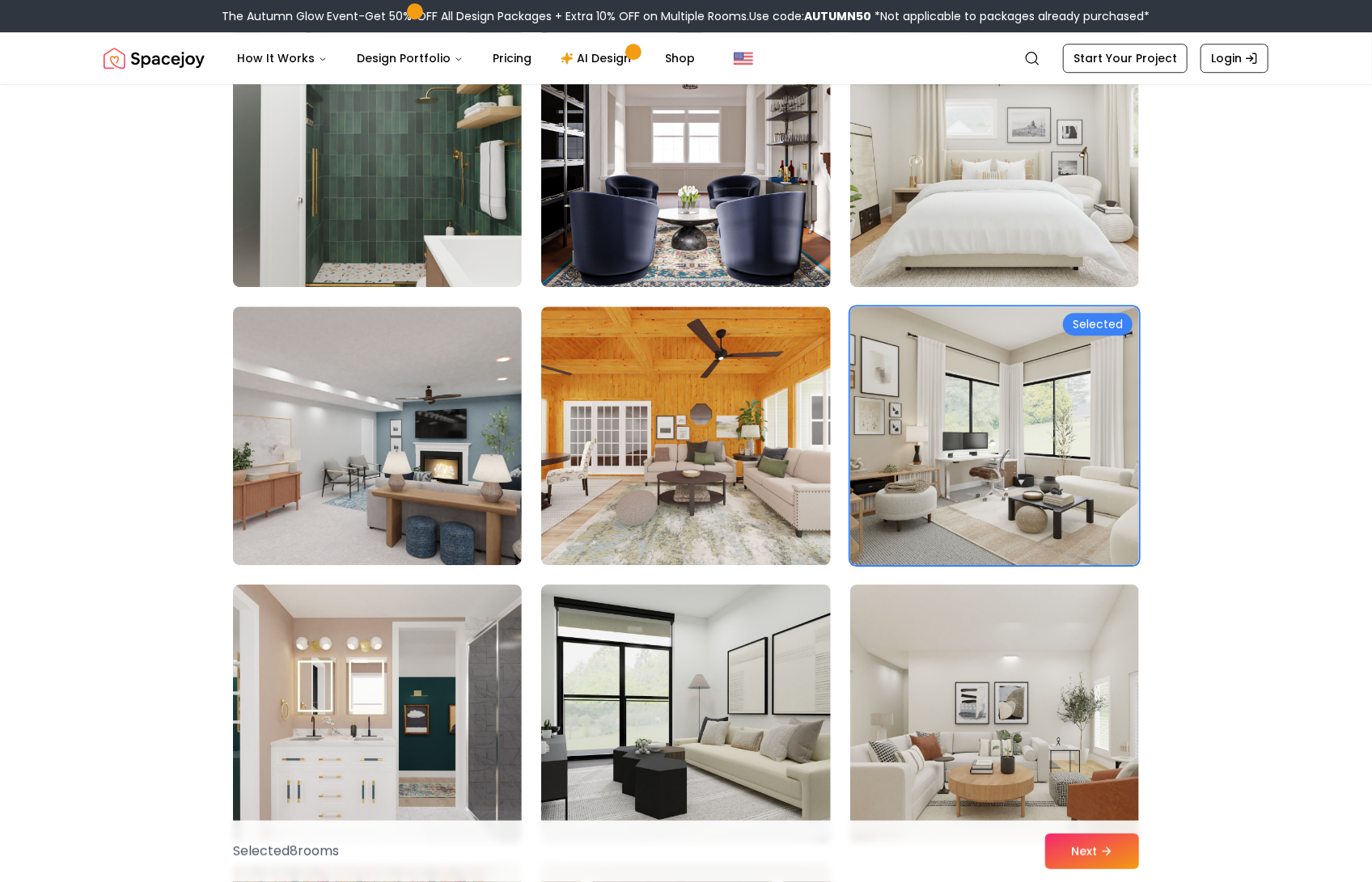
scroll to position [6688, 0]
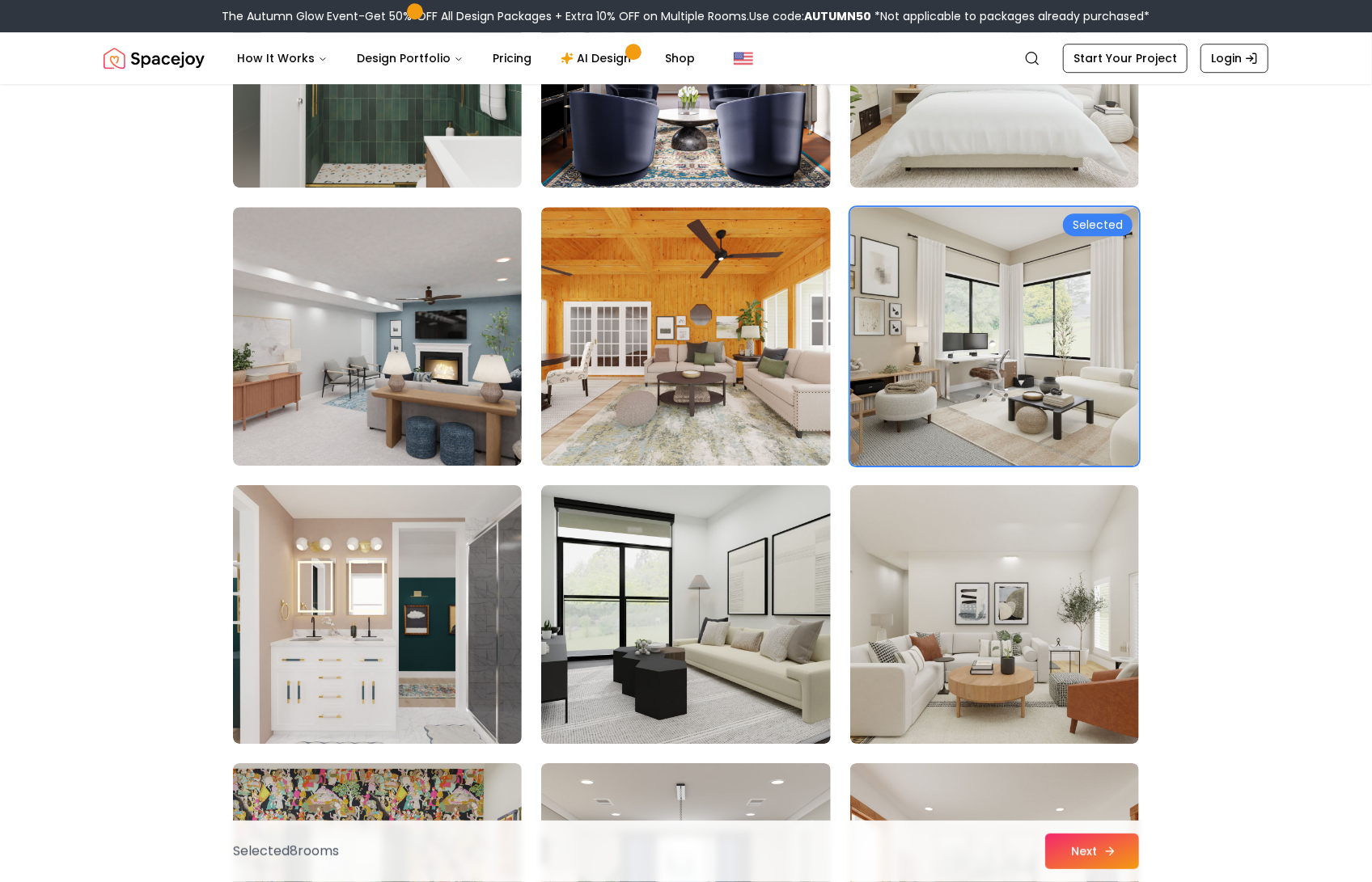
click at [1081, 854] on button "Next" at bounding box center [1092, 851] width 94 height 36
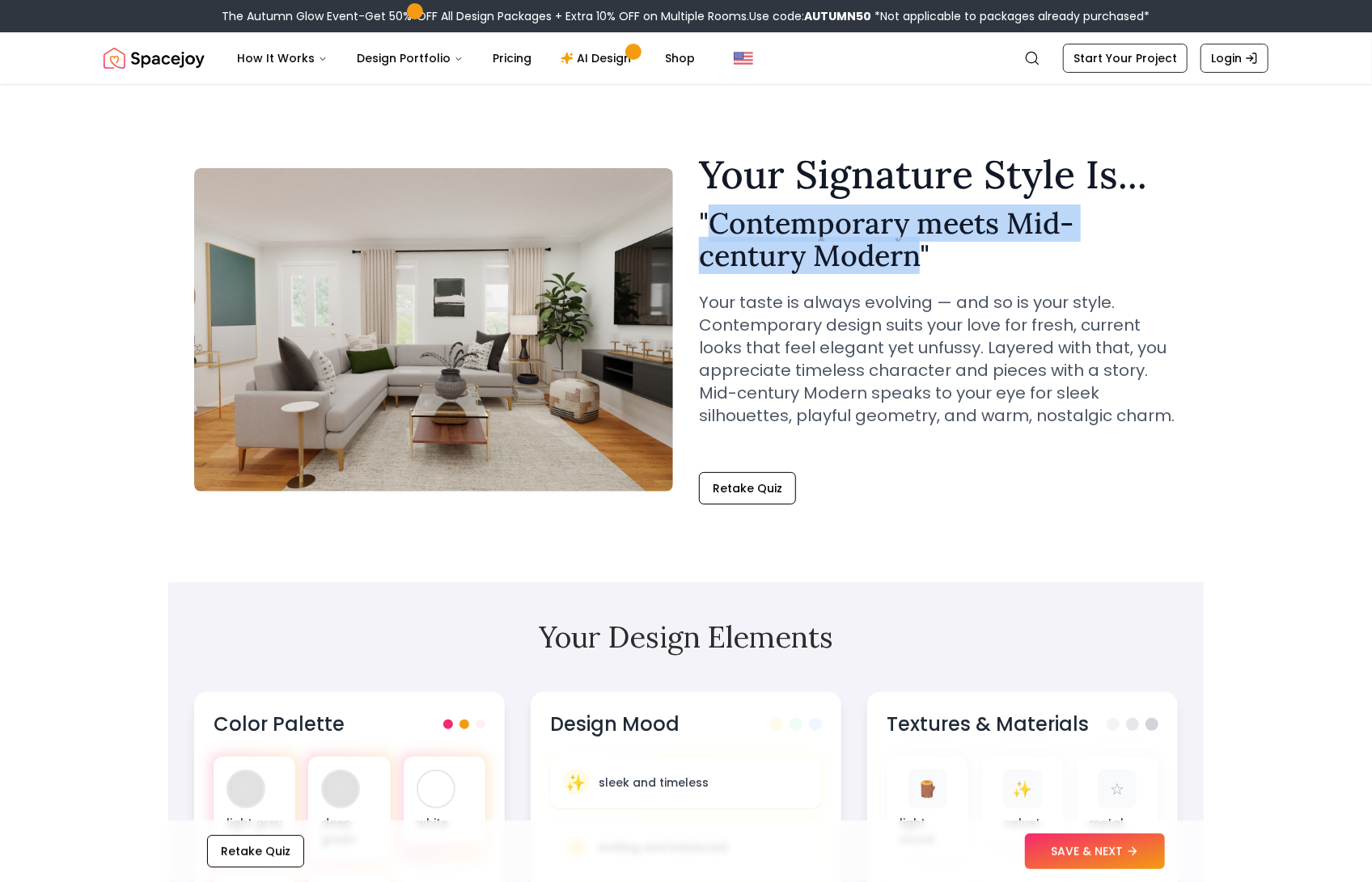
drag, startPoint x: 713, startPoint y: 227, endPoint x: 921, endPoint y: 263, distance: 211.1
click at [921, 263] on h2 "" Contemporary meets Mid-century Modern "" at bounding box center [938, 239] width 479 height 65
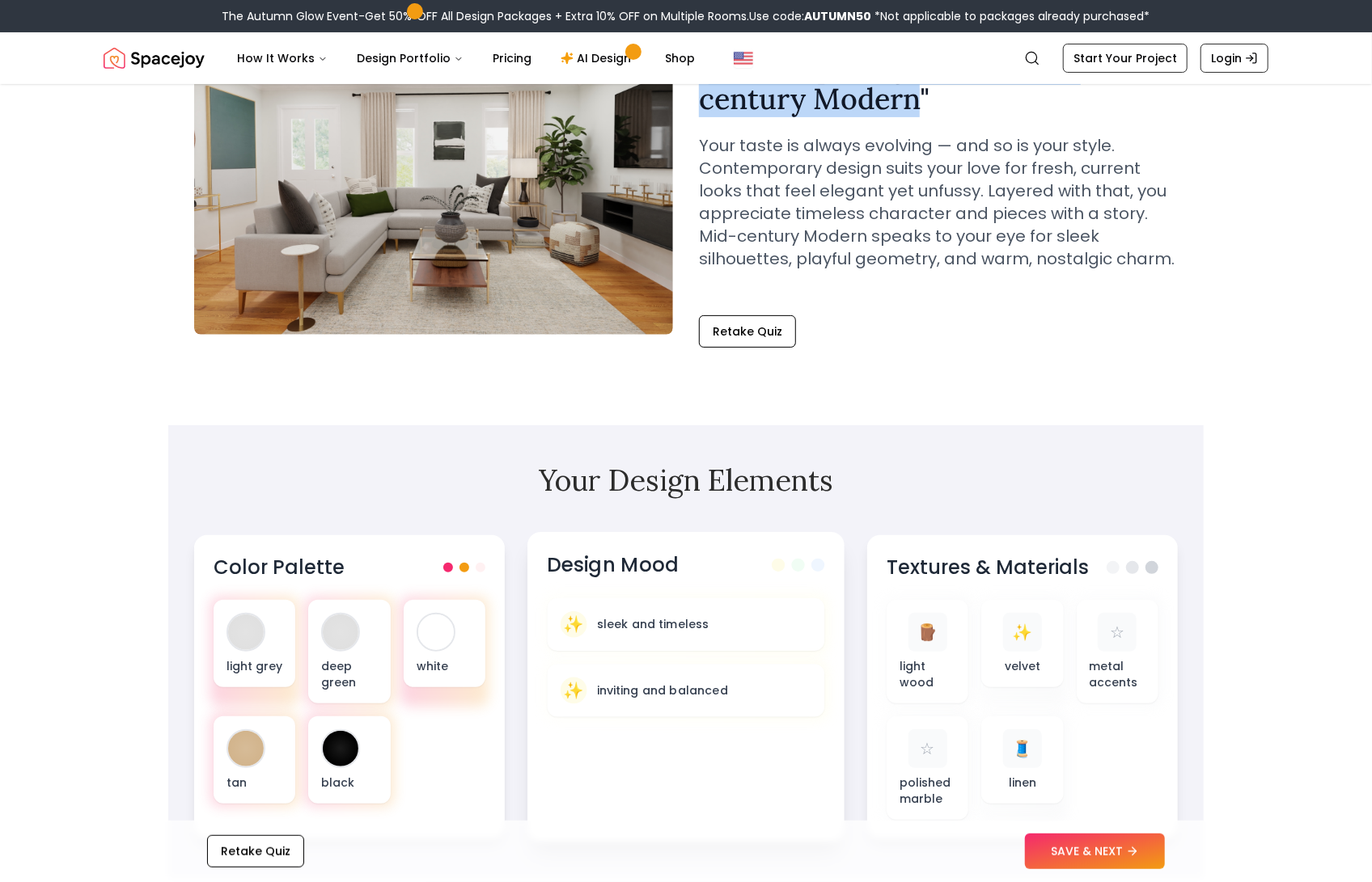
scroll to position [441, 0]
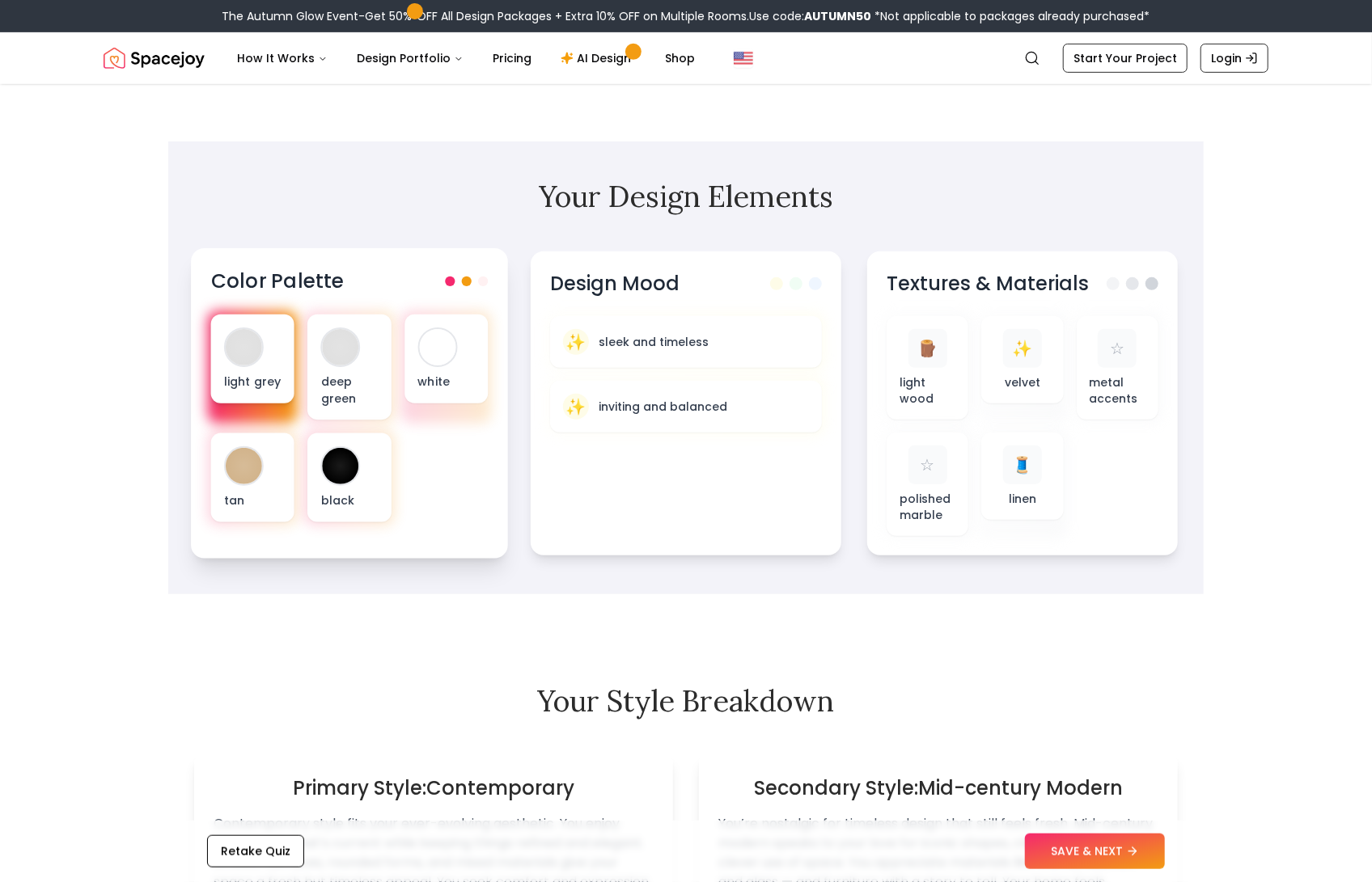
click at [259, 357] on div at bounding box center [244, 347] width 40 height 40
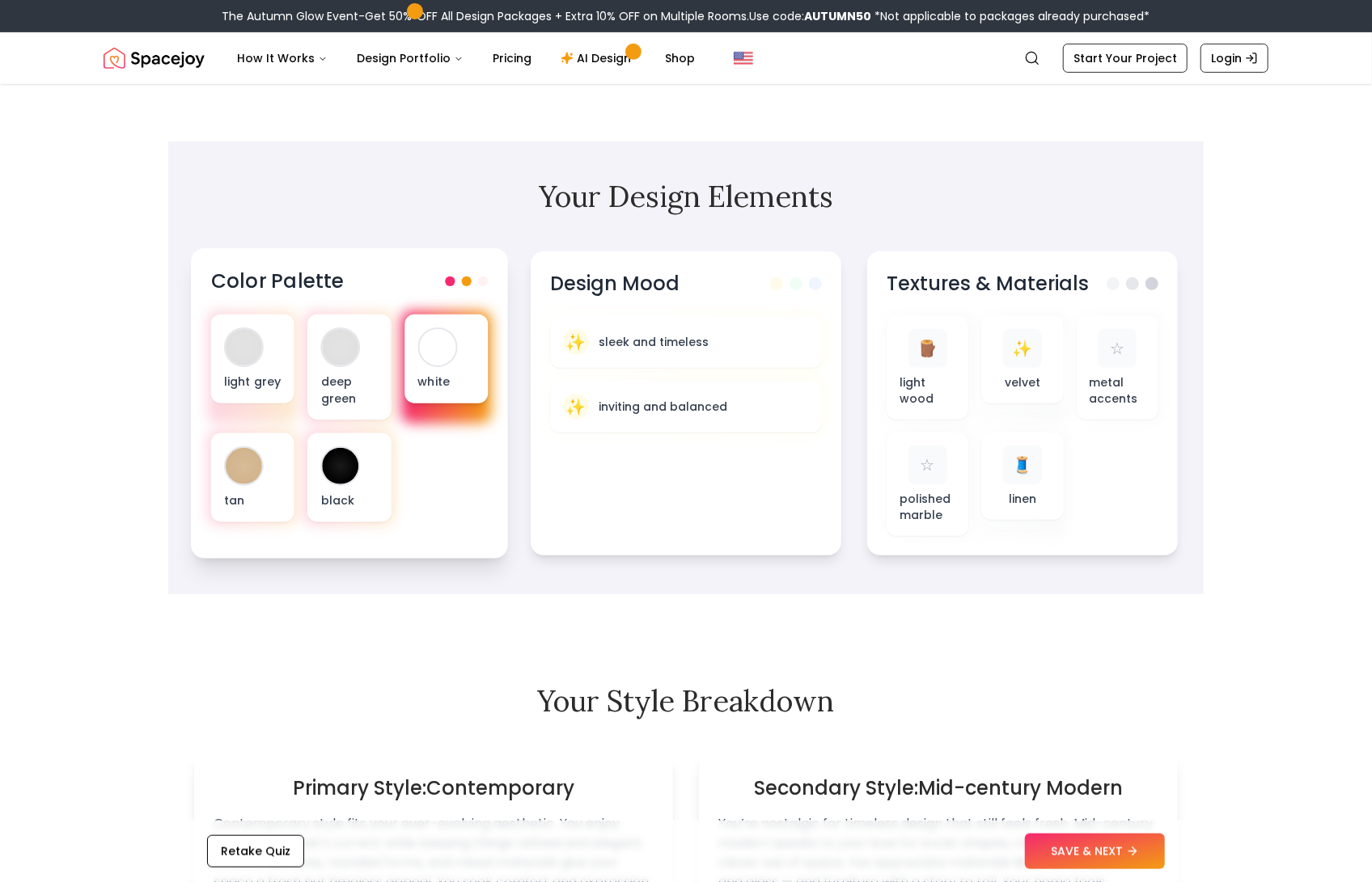
click at [440, 332] on div at bounding box center [437, 347] width 37 height 37
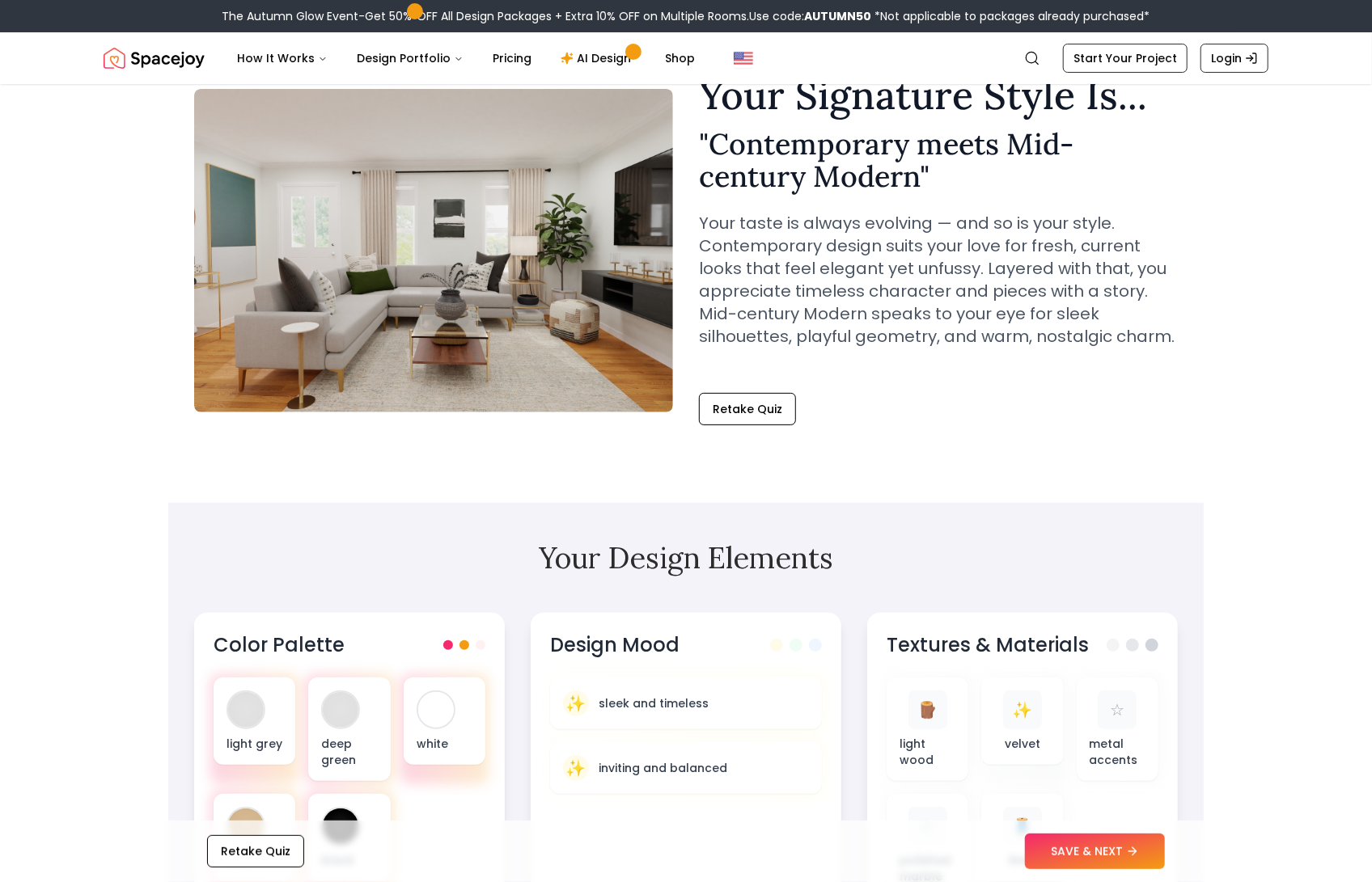
scroll to position [0, 0]
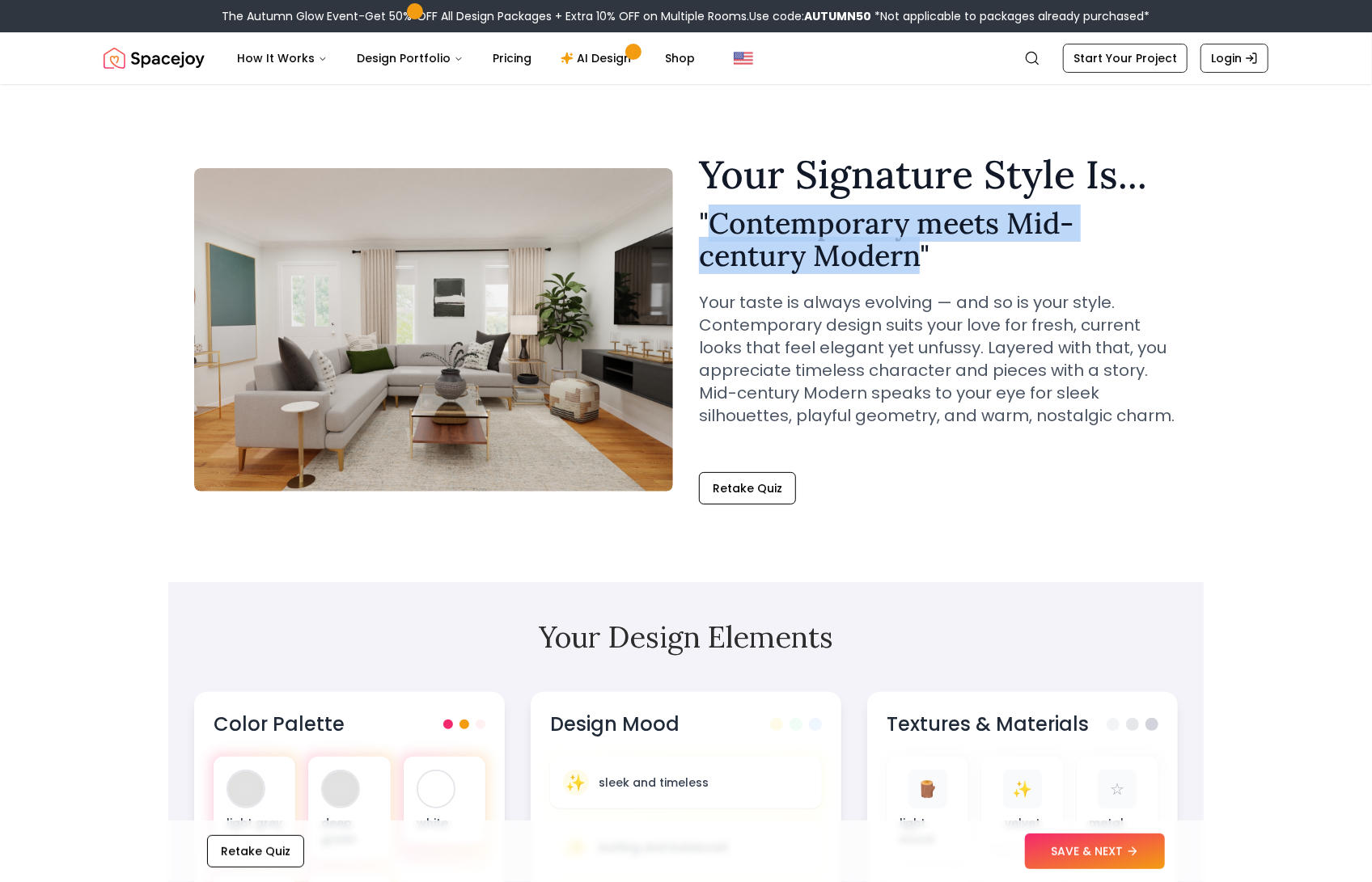
drag, startPoint x: 925, startPoint y: 254, endPoint x: 717, endPoint y: 227, distance: 209.7
click at [717, 227] on h2 "" Contemporary meets Mid-century Modern "" at bounding box center [938, 239] width 479 height 65
copy h2 "Contemporary meets Mid-century Modern"
